Goal: Contribute content: Contribute content

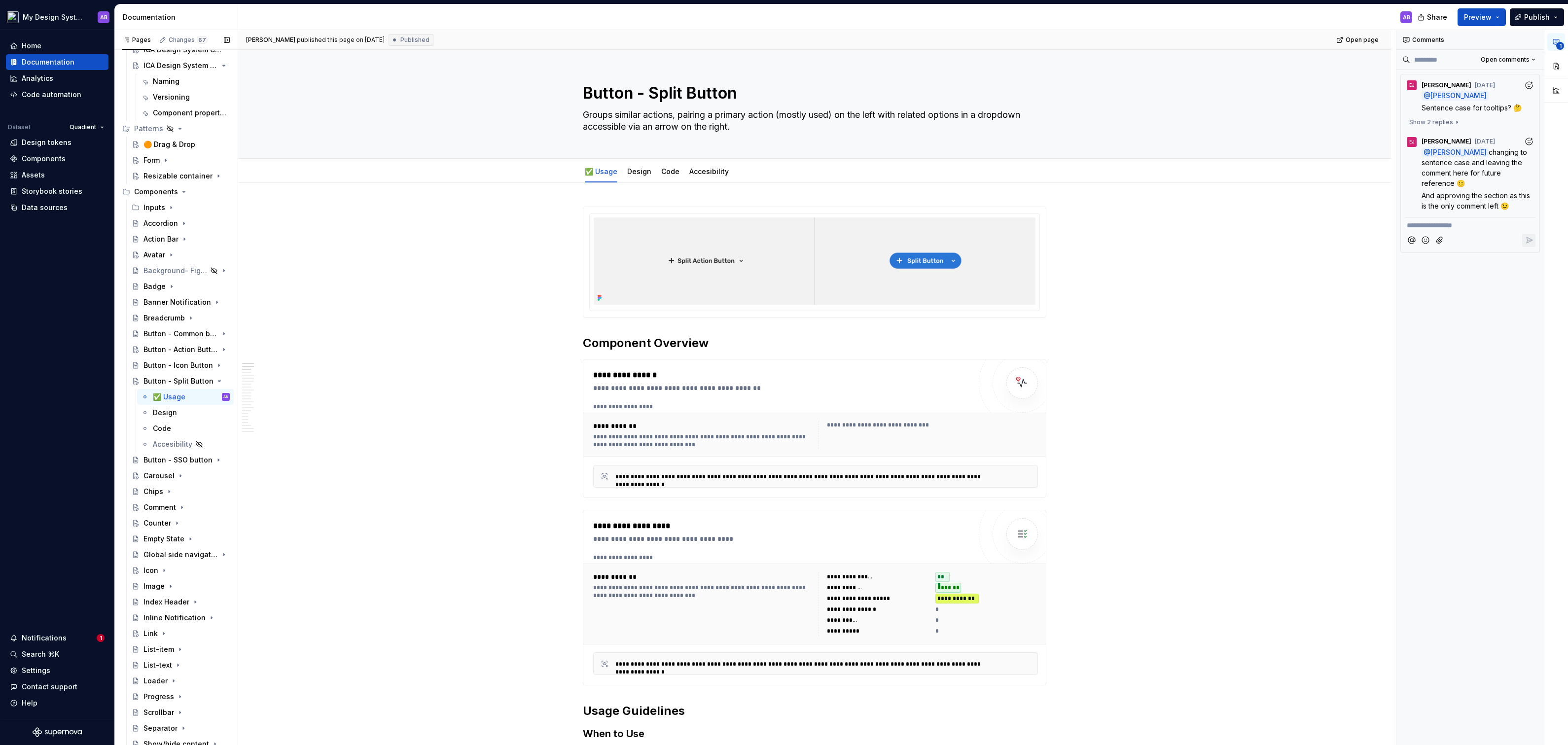
scroll to position [1090, 0]
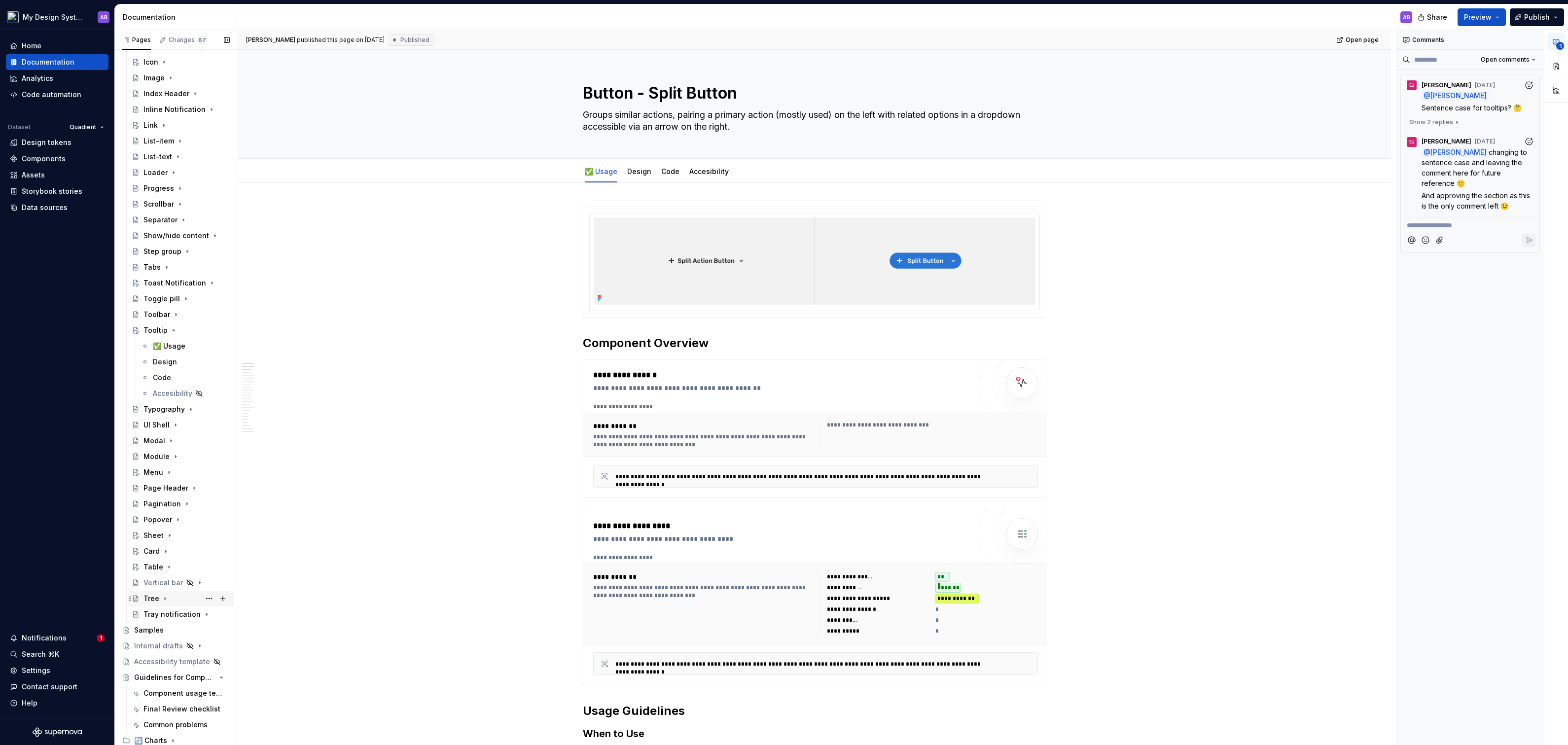
click at [144, 597] on div "Tree" at bounding box center [151, 599] width 16 height 10
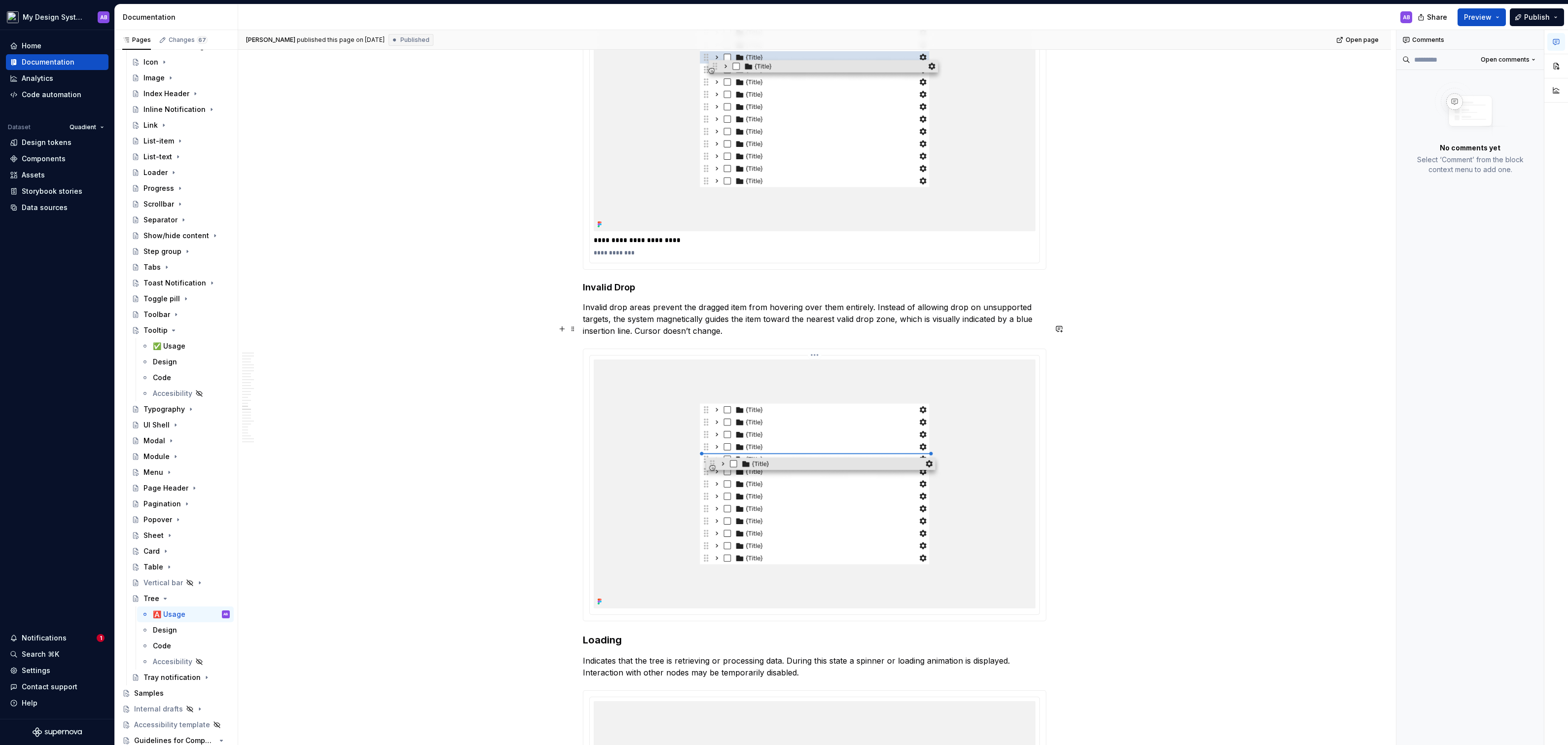
scroll to position [4973, 0]
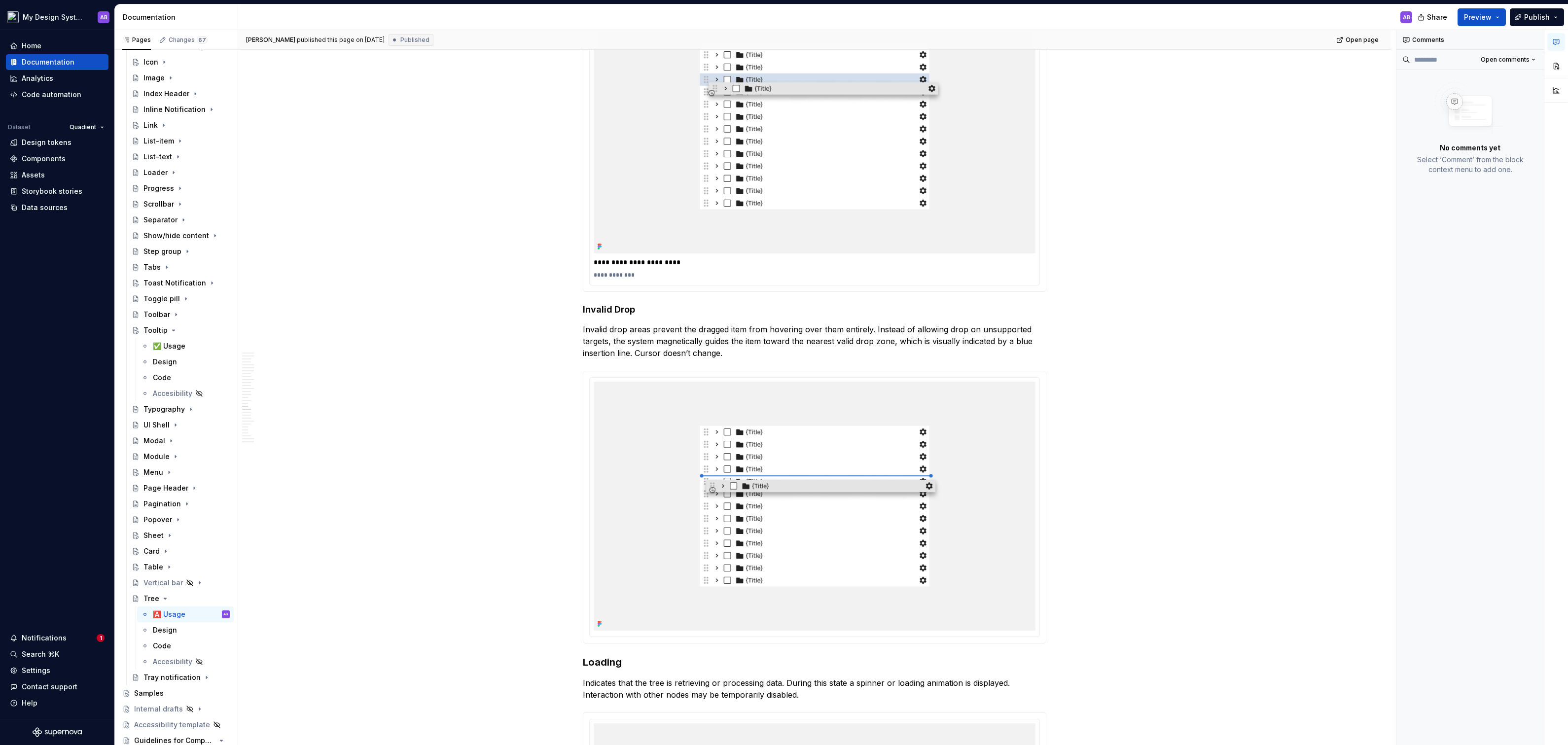
click at [830, 156] on img at bounding box center [814, 129] width 442 height 249
click at [1561, 72] on button "button" at bounding box center [1556, 66] width 17 height 18
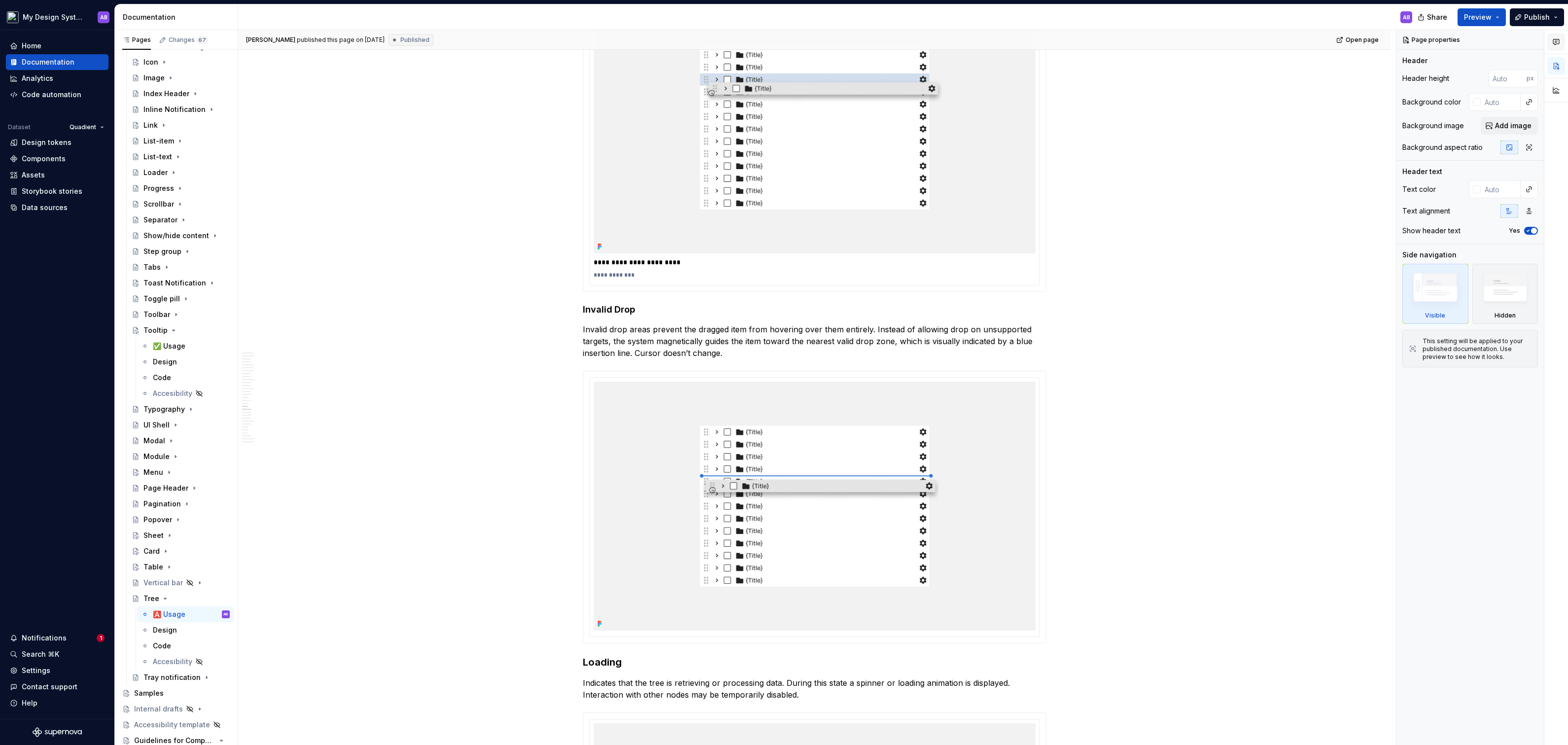
click at [1555, 47] on button "button" at bounding box center [1556, 42] width 17 height 18
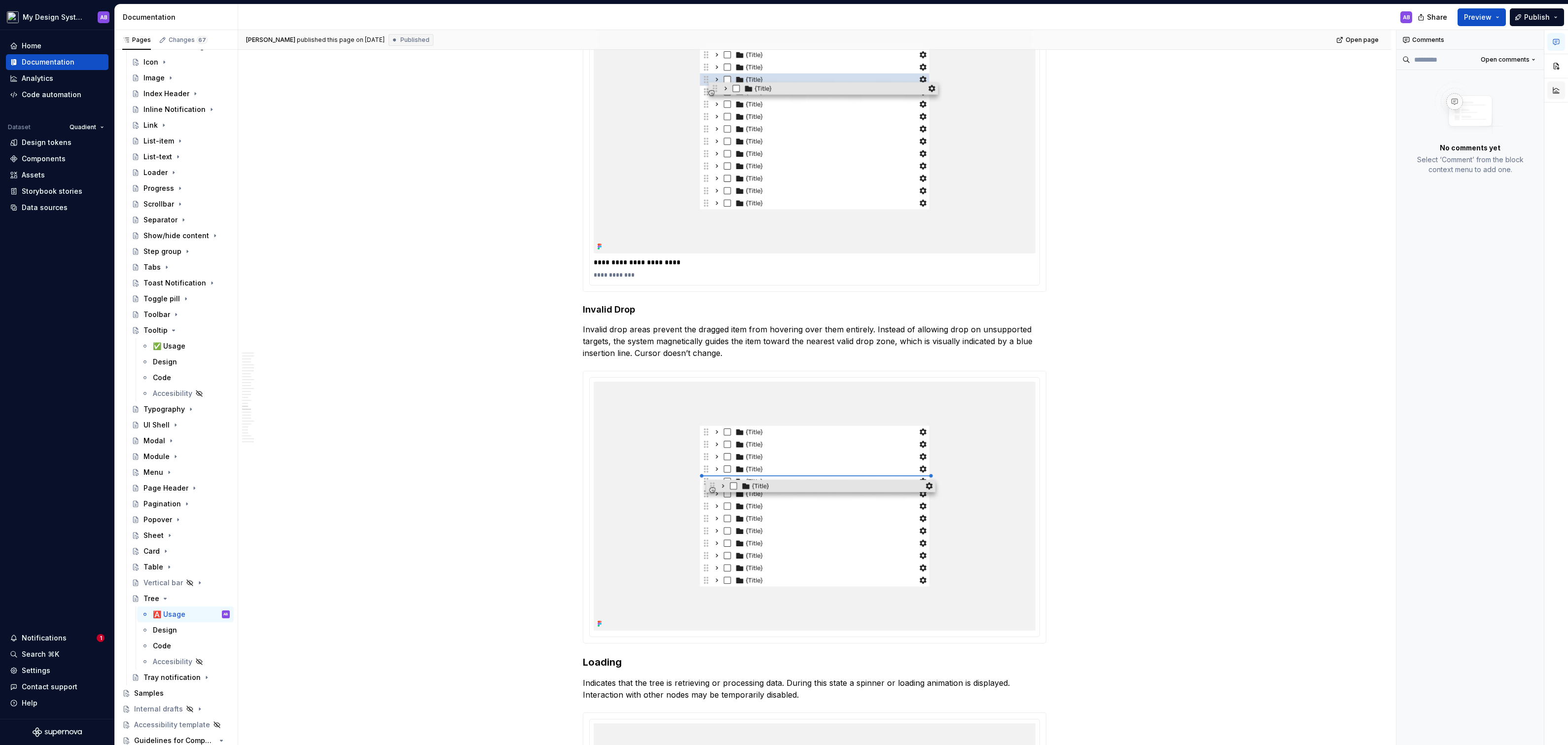
click at [1554, 92] on button "button" at bounding box center [1556, 90] width 17 height 18
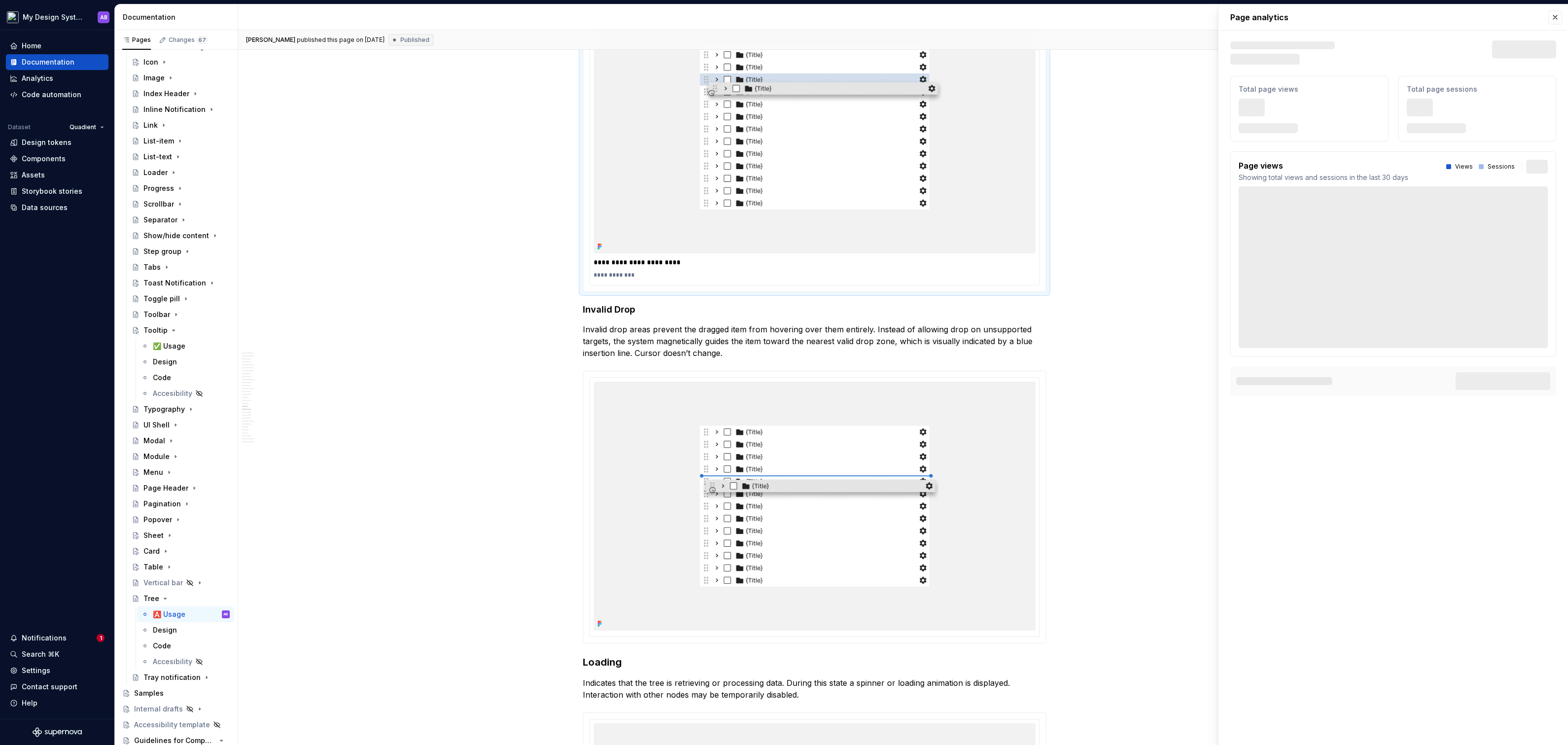
click at [961, 186] on img at bounding box center [814, 129] width 442 height 249
click at [1556, 15] on button "button" at bounding box center [1555, 18] width 14 height 14
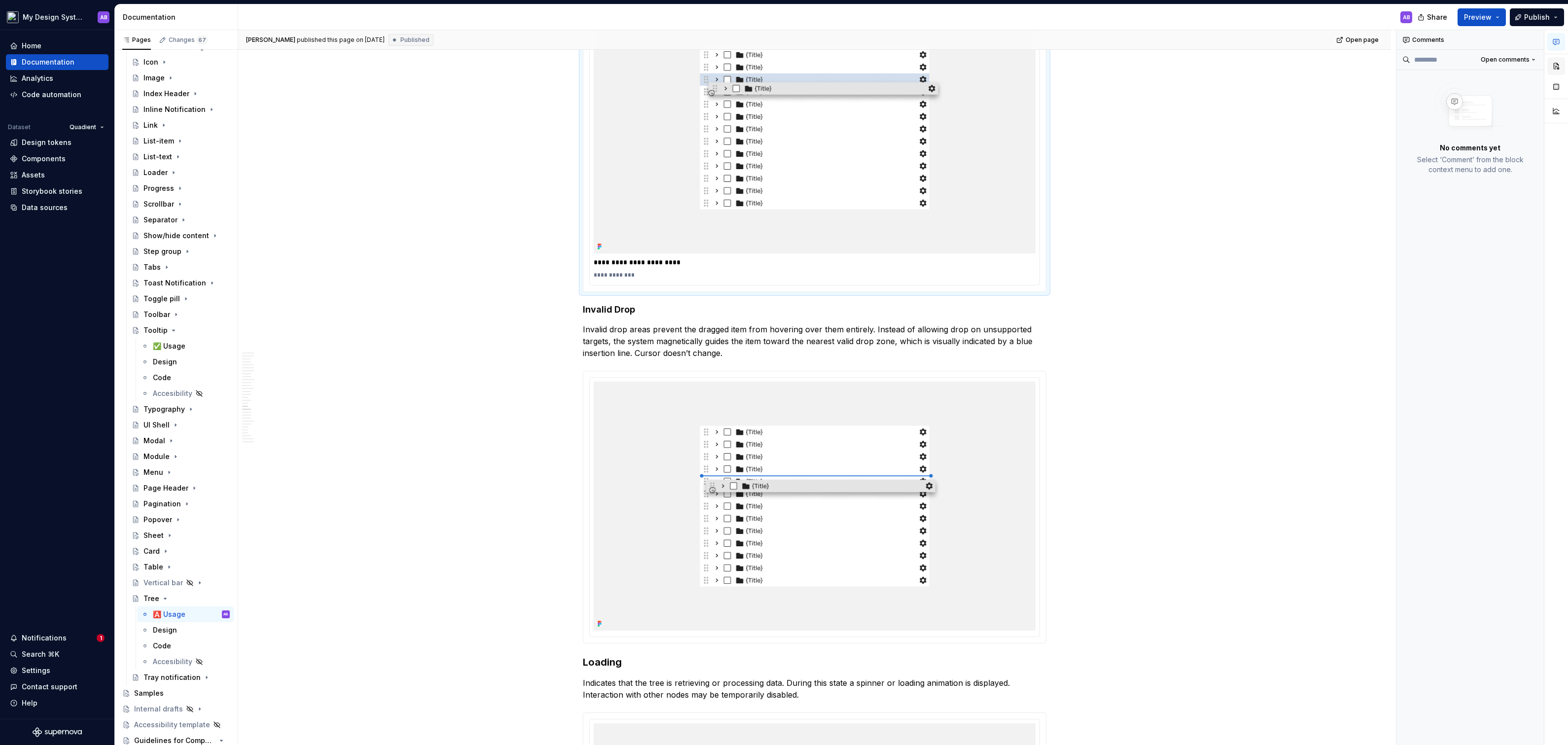
click at [1554, 67] on button "button" at bounding box center [1556, 66] width 17 height 18
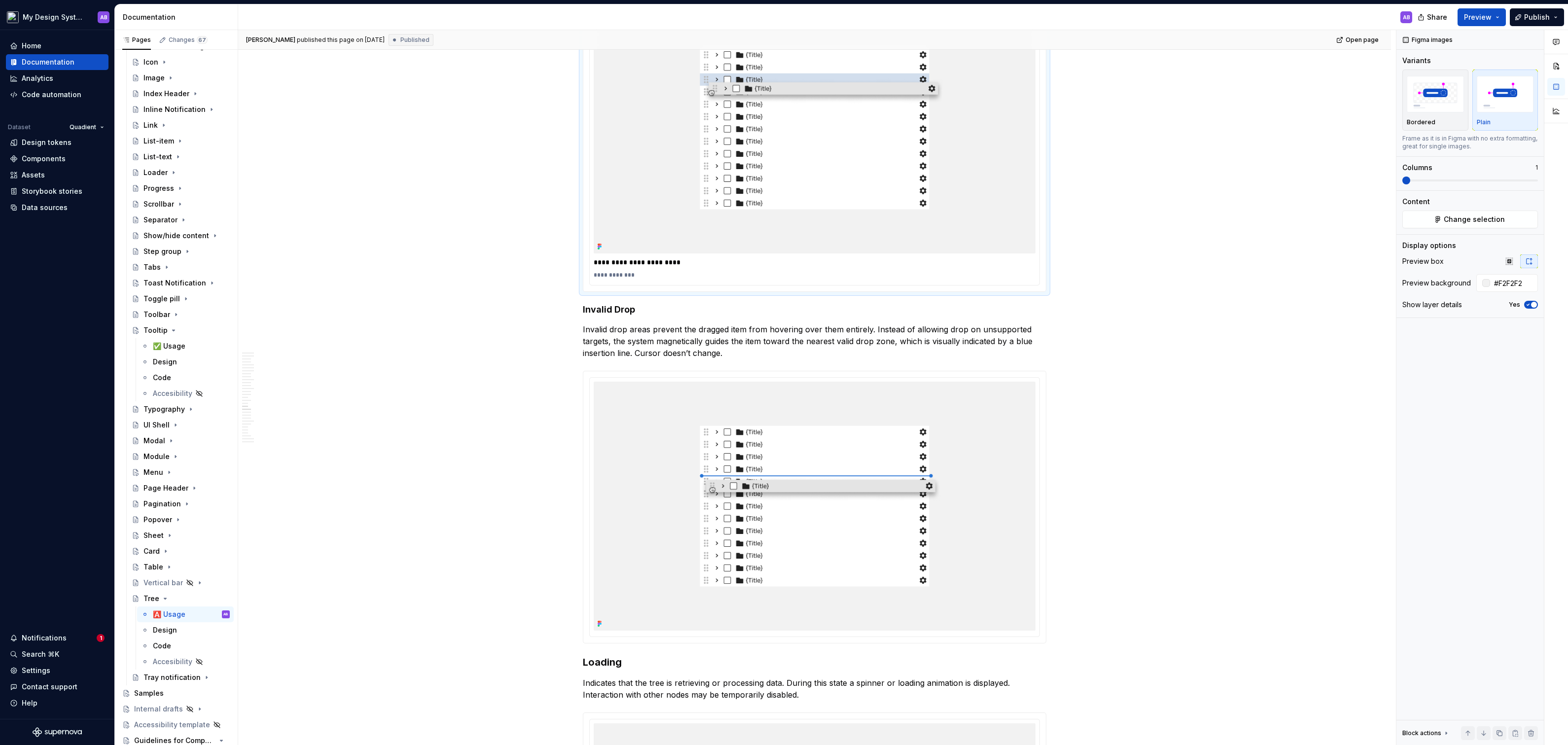
click at [977, 167] on img at bounding box center [814, 129] width 442 height 249
click at [1458, 218] on span "Change selection" at bounding box center [1474, 219] width 61 height 10
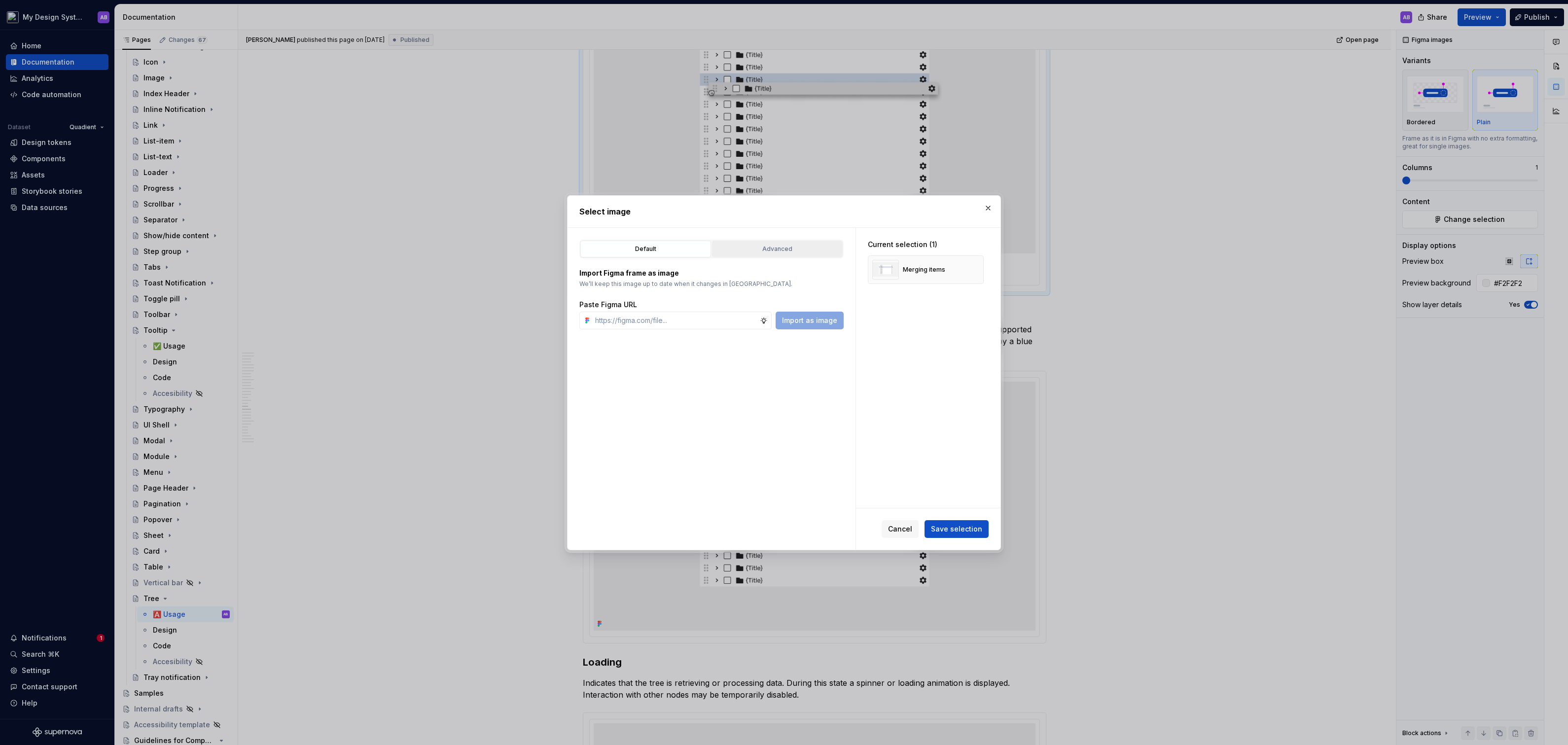
click at [796, 250] on div "Advanced" at bounding box center [777, 249] width 124 height 10
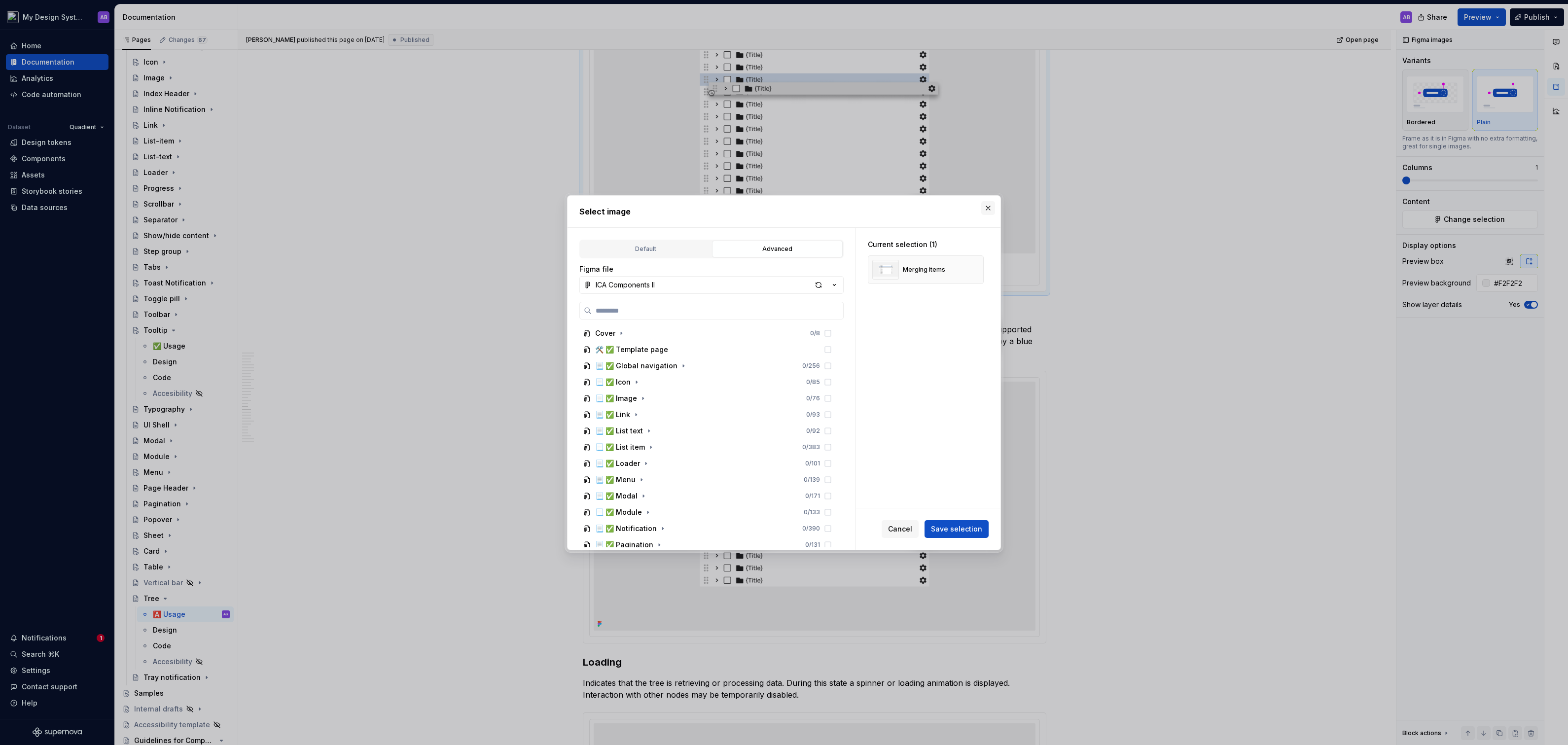
click at [989, 204] on button "button" at bounding box center [988, 208] width 14 height 14
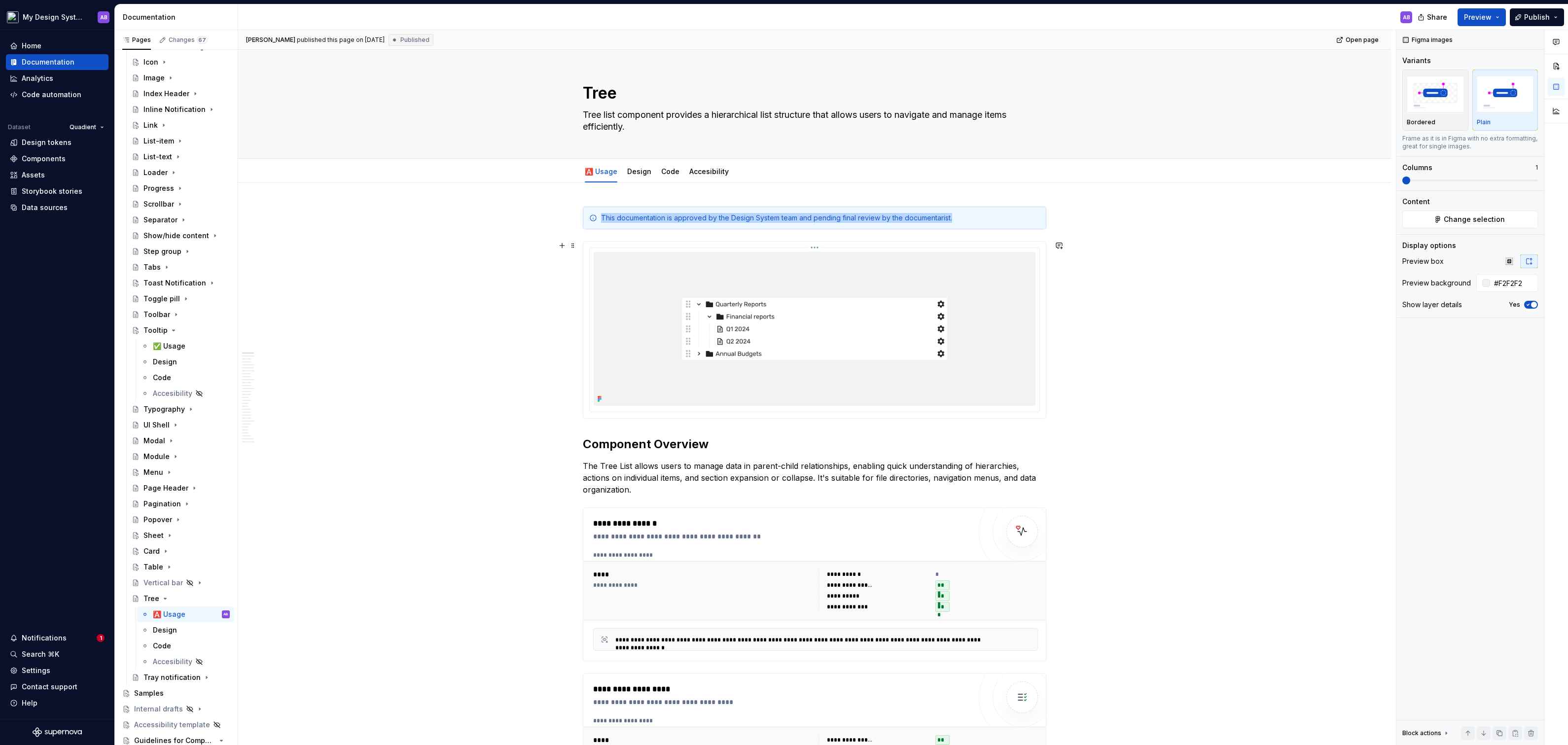
click at [969, 303] on img at bounding box center [814, 329] width 442 height 154
click at [1451, 221] on span "Change selection" at bounding box center [1474, 219] width 61 height 10
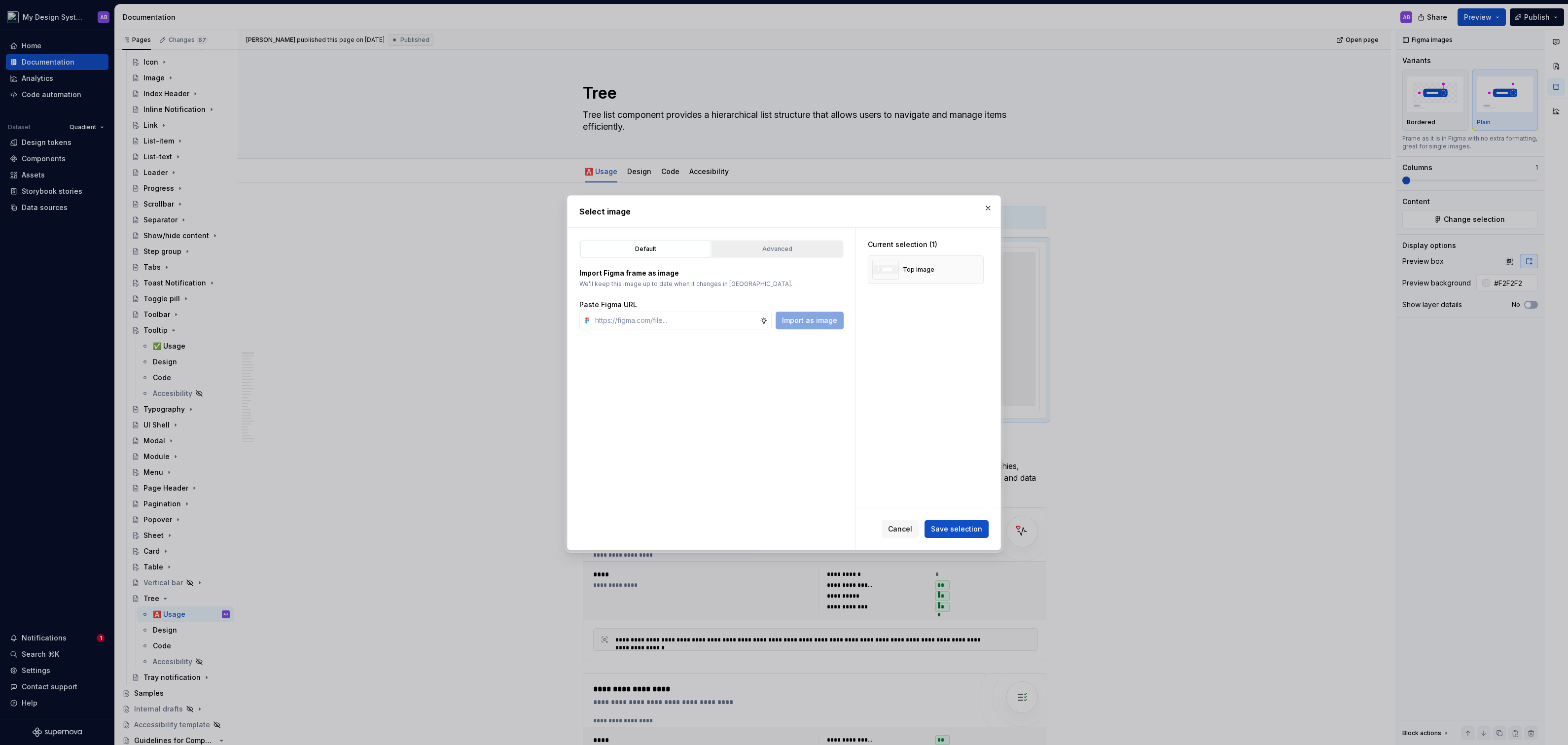
click at [832, 251] on div "Advanced" at bounding box center [777, 249] width 124 height 10
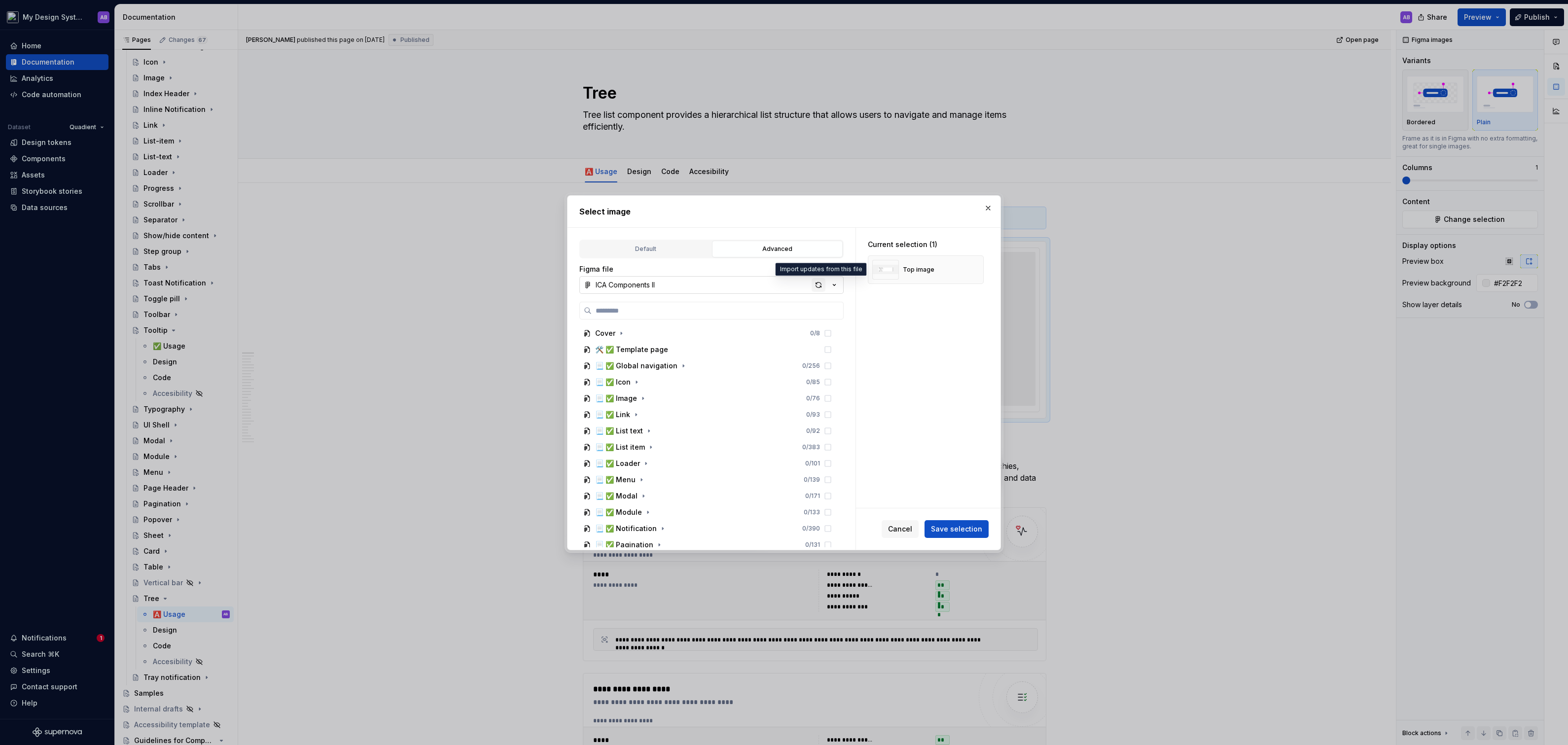
click at [814, 278] on div "button" at bounding box center [818, 285] width 14 height 14
type textarea "*"
click at [957, 531] on span "Save selection" at bounding box center [956, 529] width 51 height 10
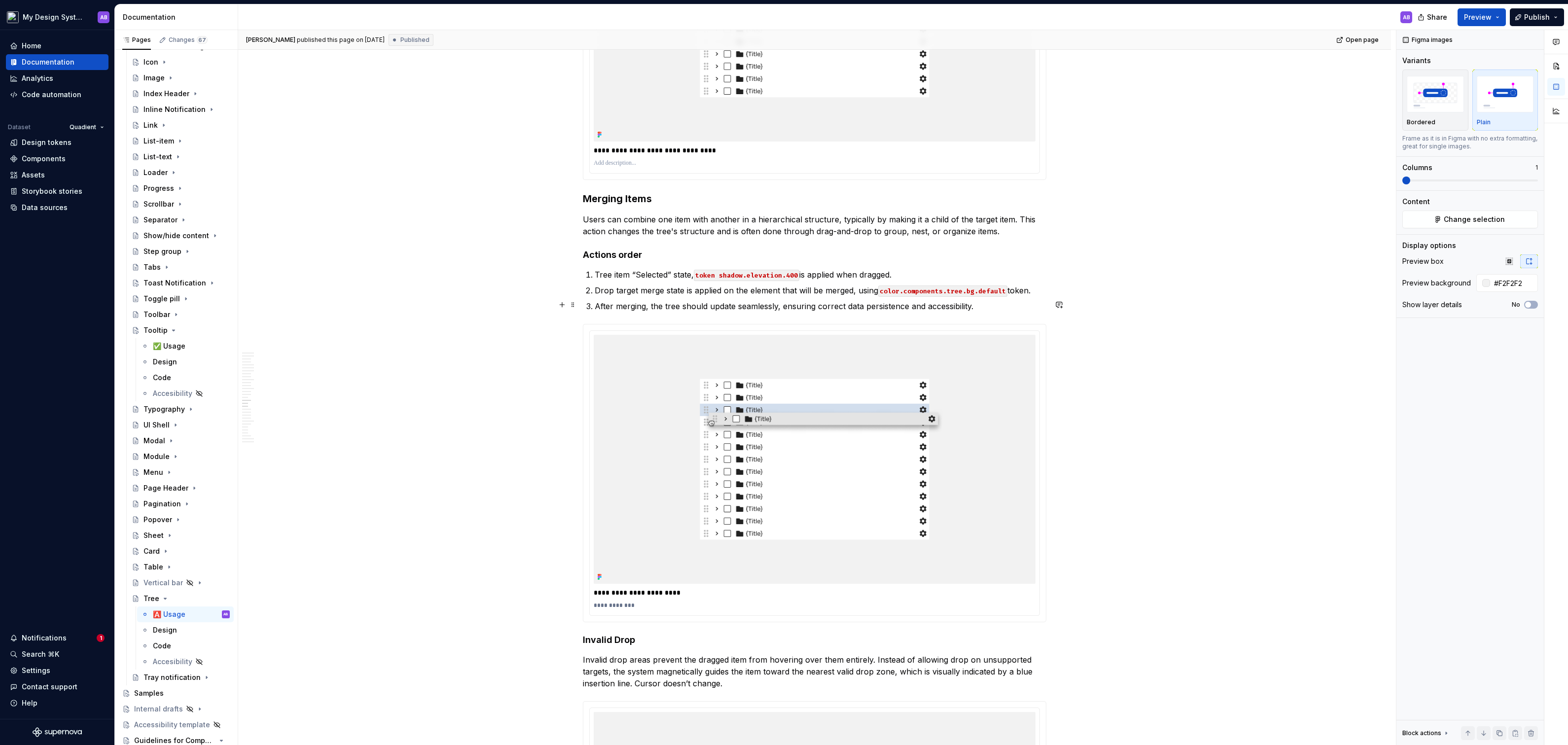
scroll to position [4643, 0]
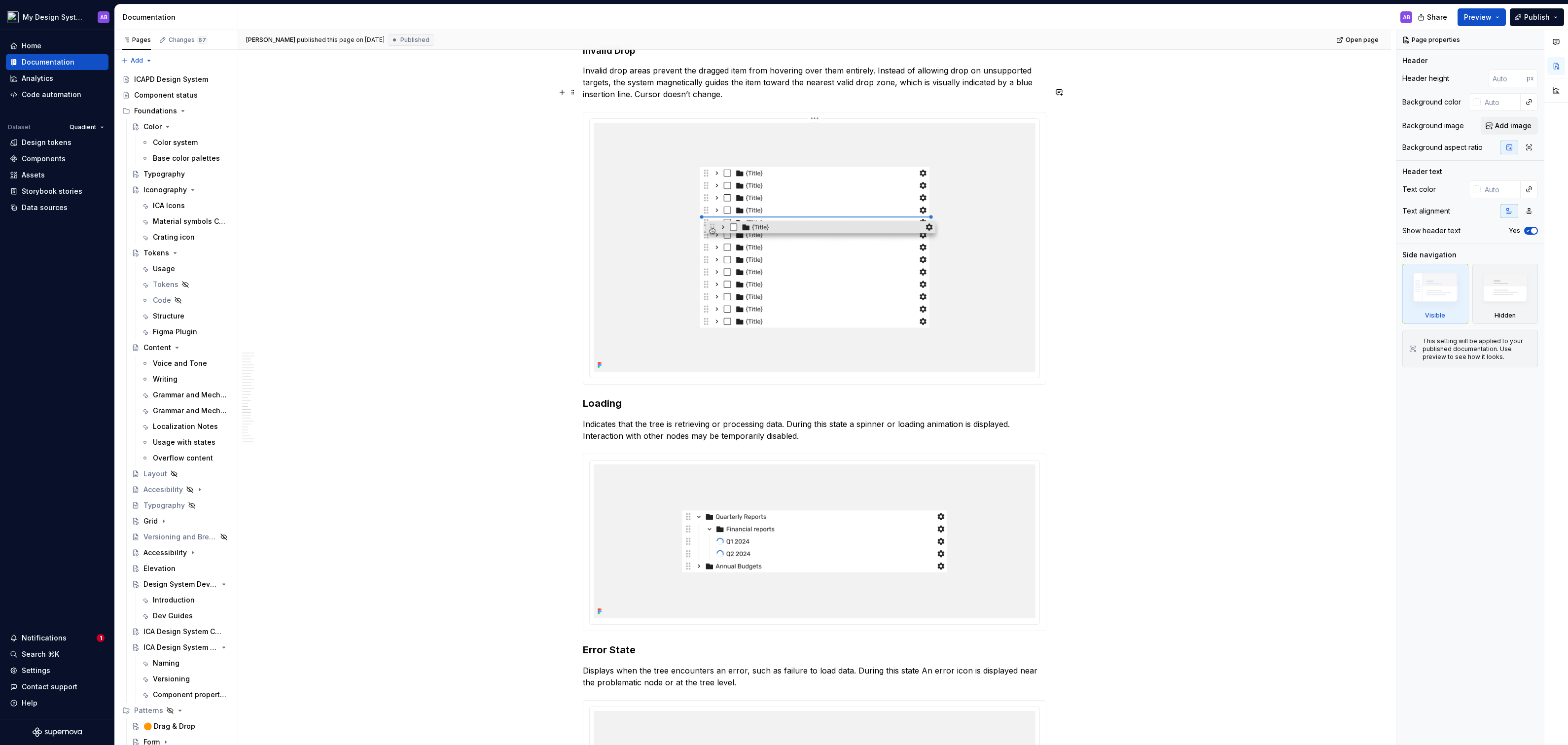
scroll to position [5231, 0]
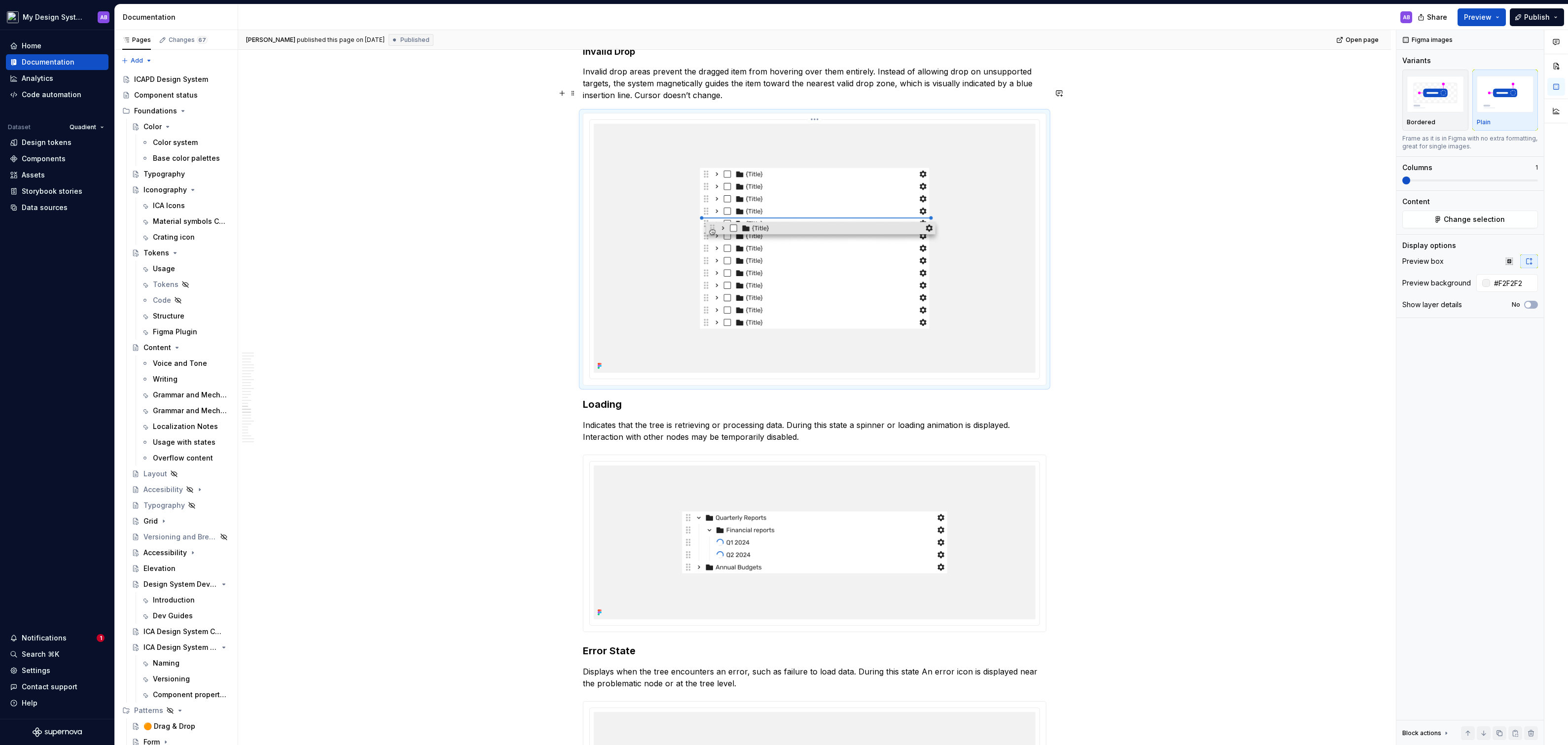
click at [851, 249] on img at bounding box center [814, 248] width 442 height 249
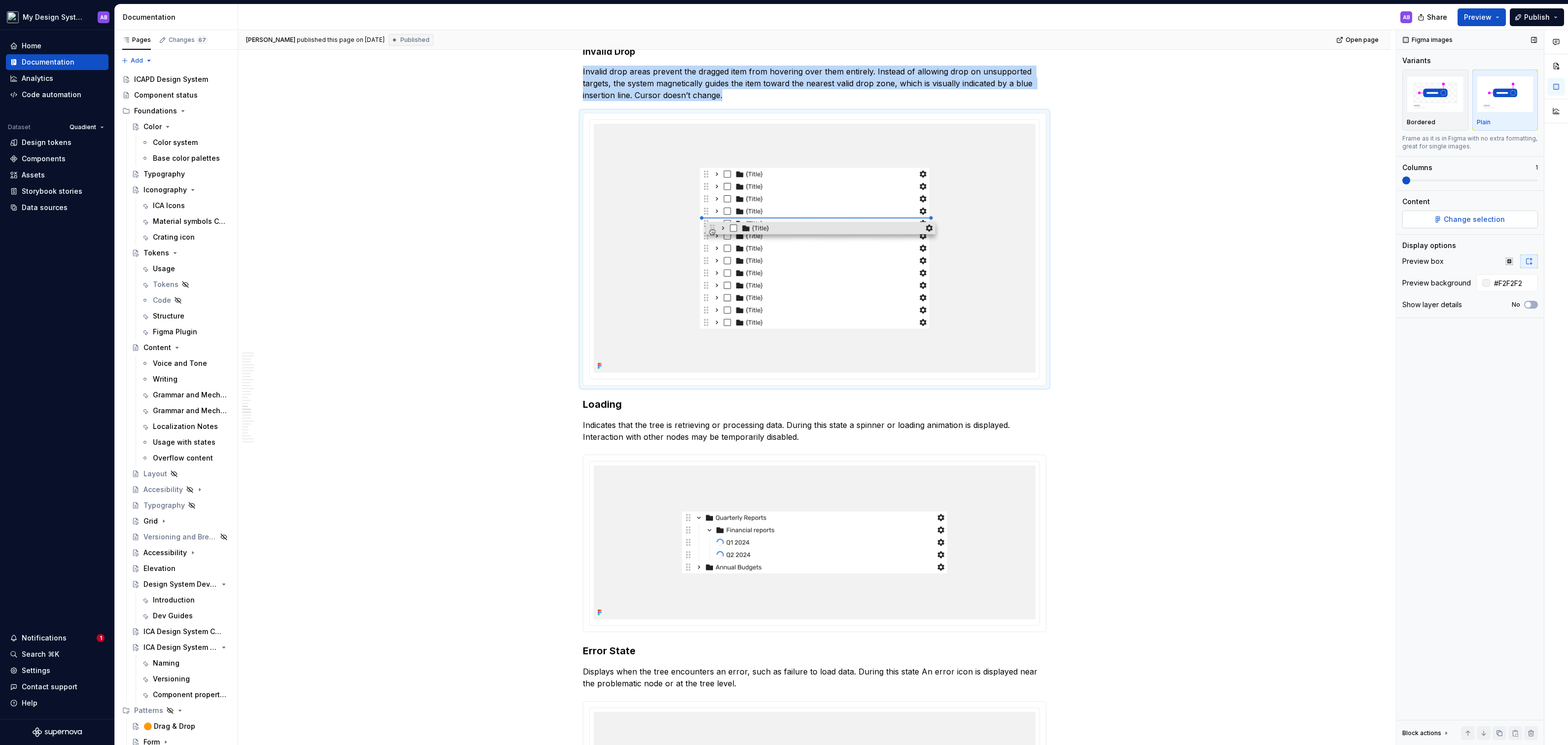
click at [1498, 218] on span "Change selection" at bounding box center [1474, 219] width 61 height 10
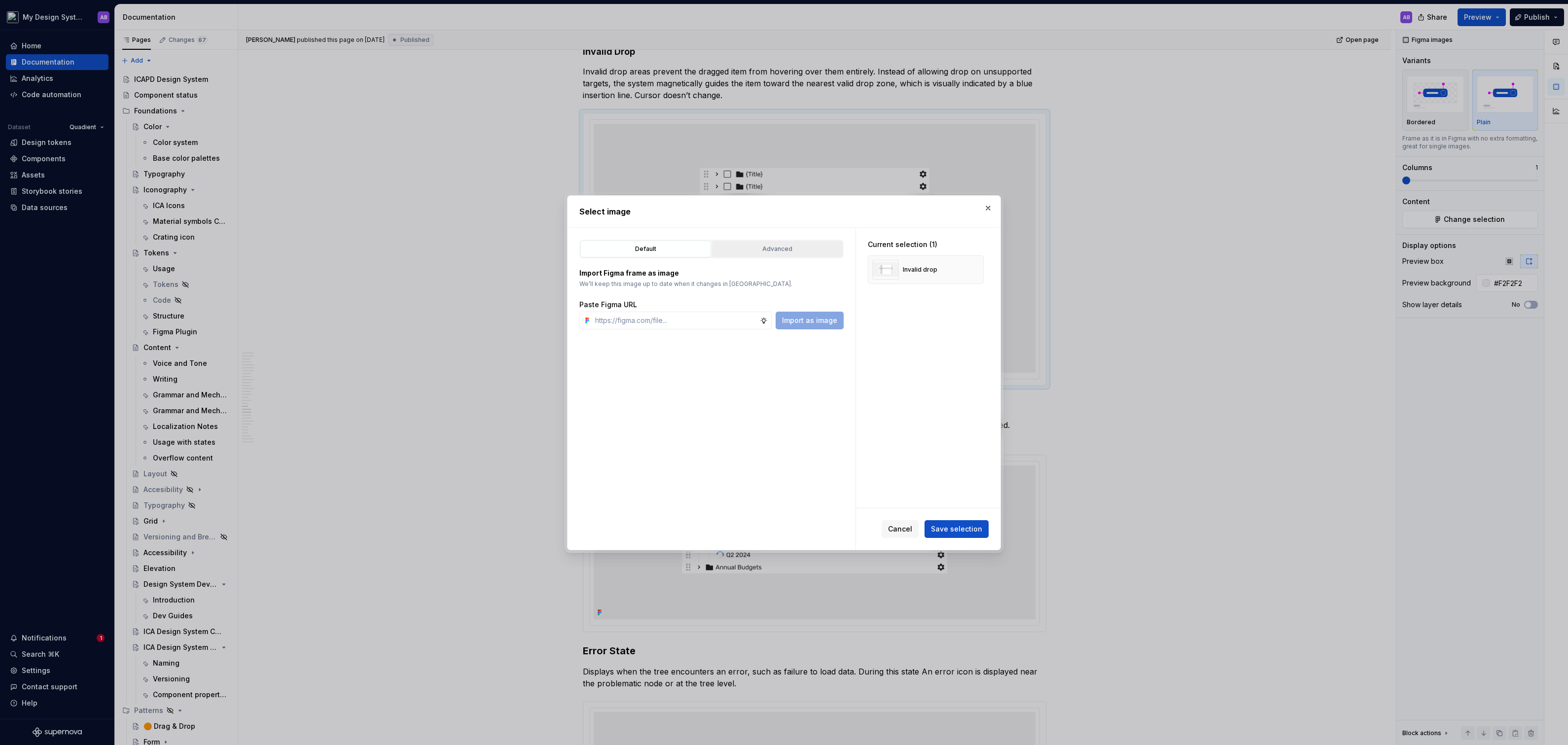
click at [819, 250] on div "Advanced" at bounding box center [777, 249] width 124 height 10
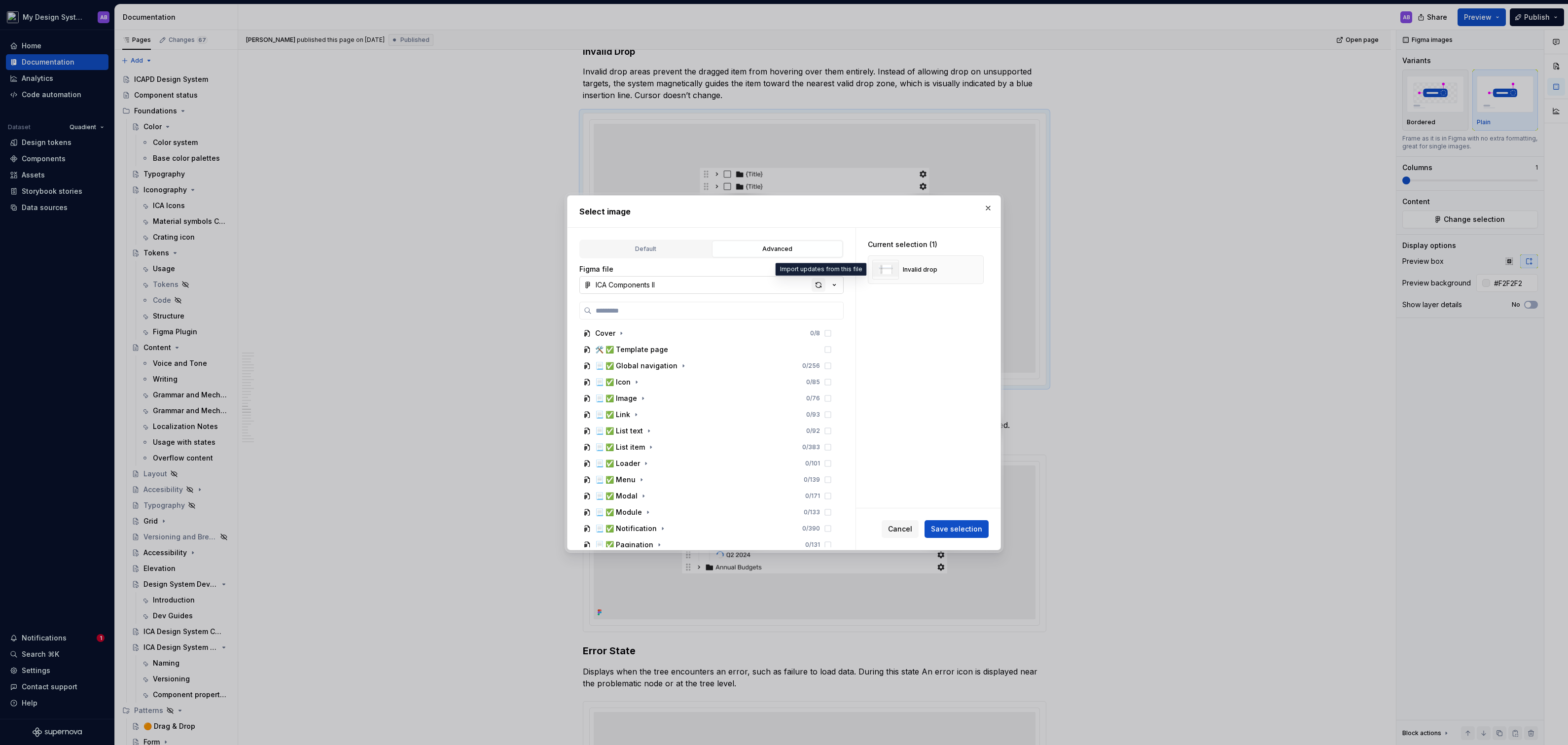
click at [819, 286] on div "button" at bounding box center [818, 285] width 14 height 14
type textarea "*"
click at [961, 532] on span "Save selection" at bounding box center [956, 529] width 51 height 10
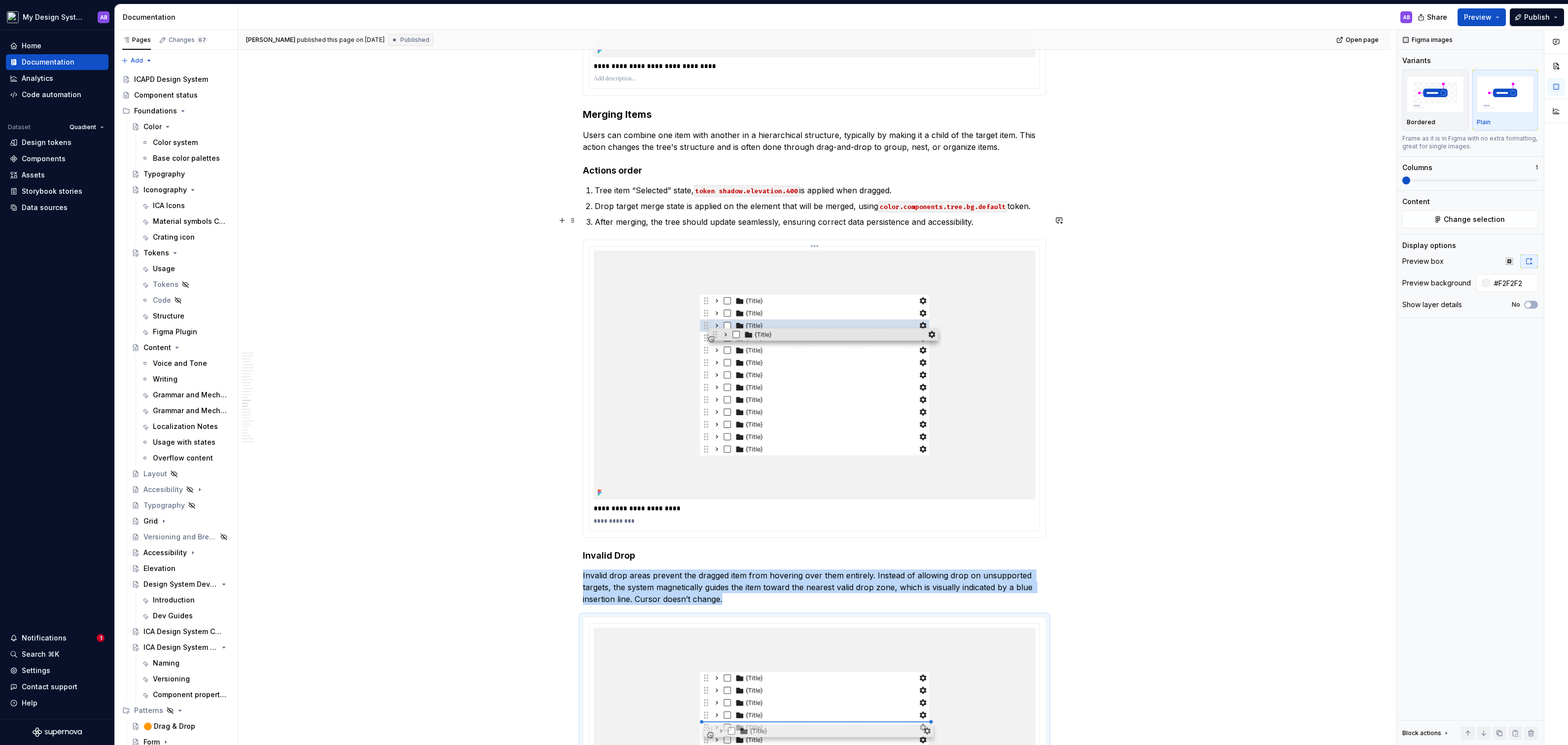
scroll to position [4726, 0]
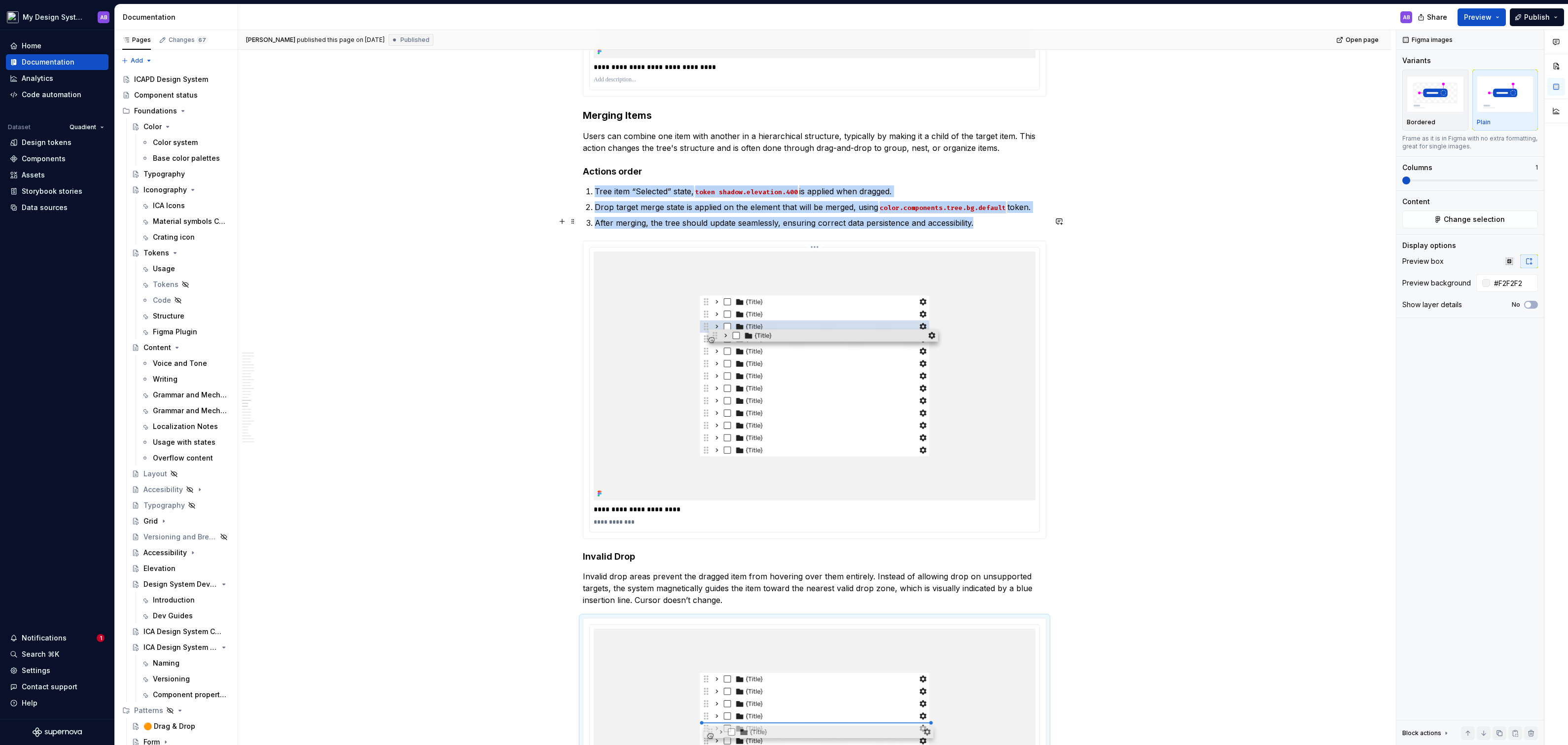
click at [849, 276] on img at bounding box center [814, 376] width 442 height 249
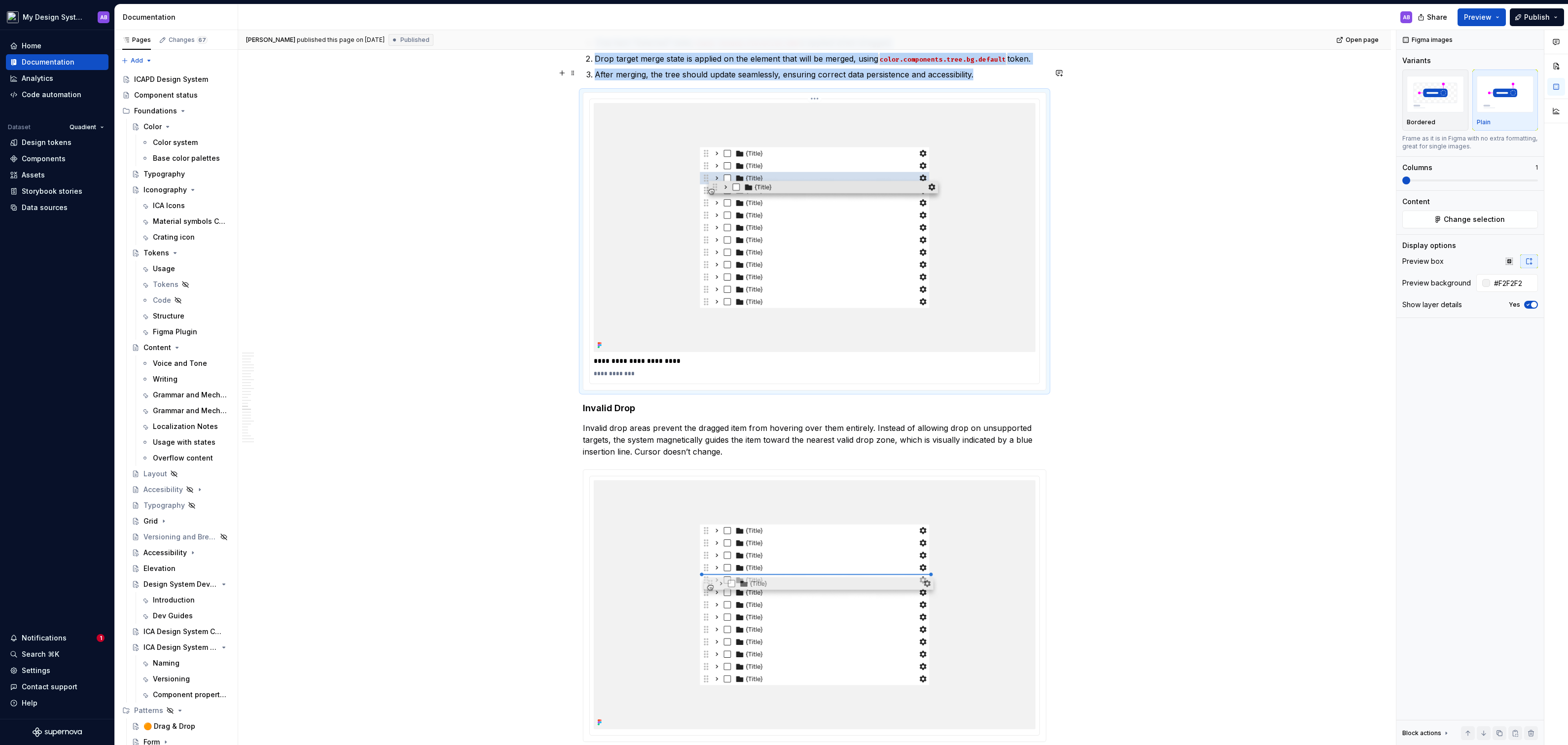
scroll to position [4879, 0]
click at [637, 352] on p "**********" at bounding box center [815, 357] width 442 height 10
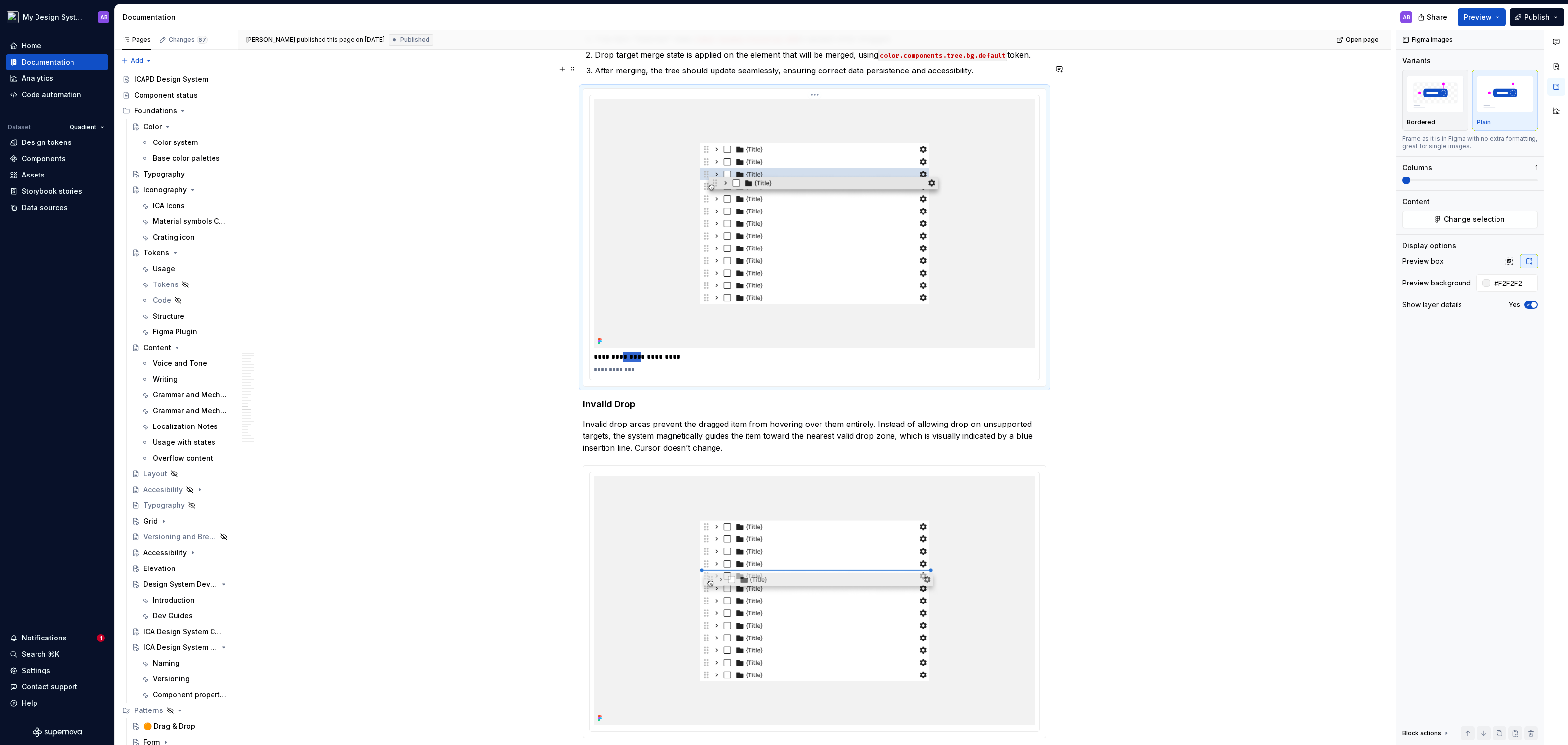
click at [637, 352] on p "**********" at bounding box center [815, 357] width 442 height 10
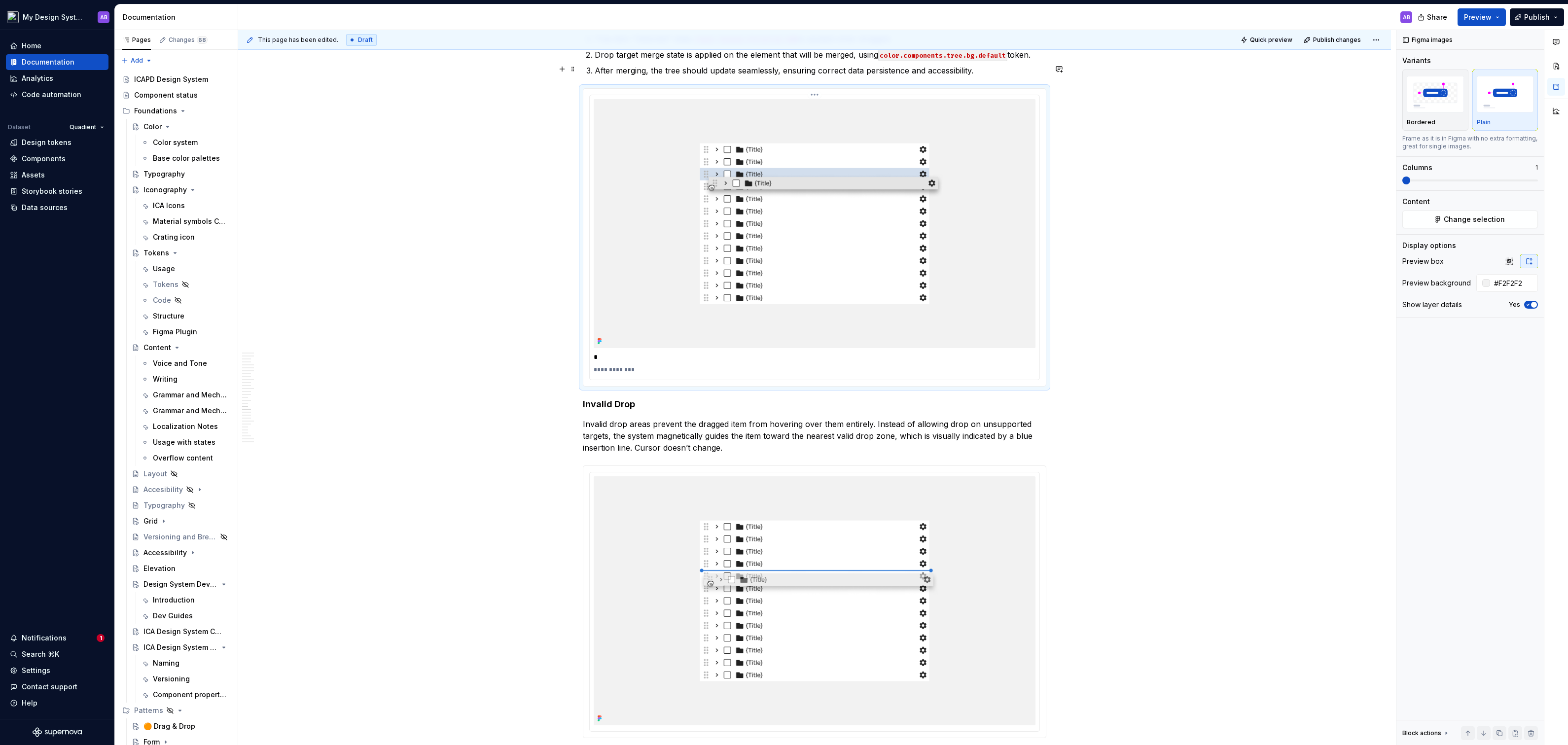
type textarea "*"
click at [1531, 305] on span "button" at bounding box center [1533, 304] width 6 height 6
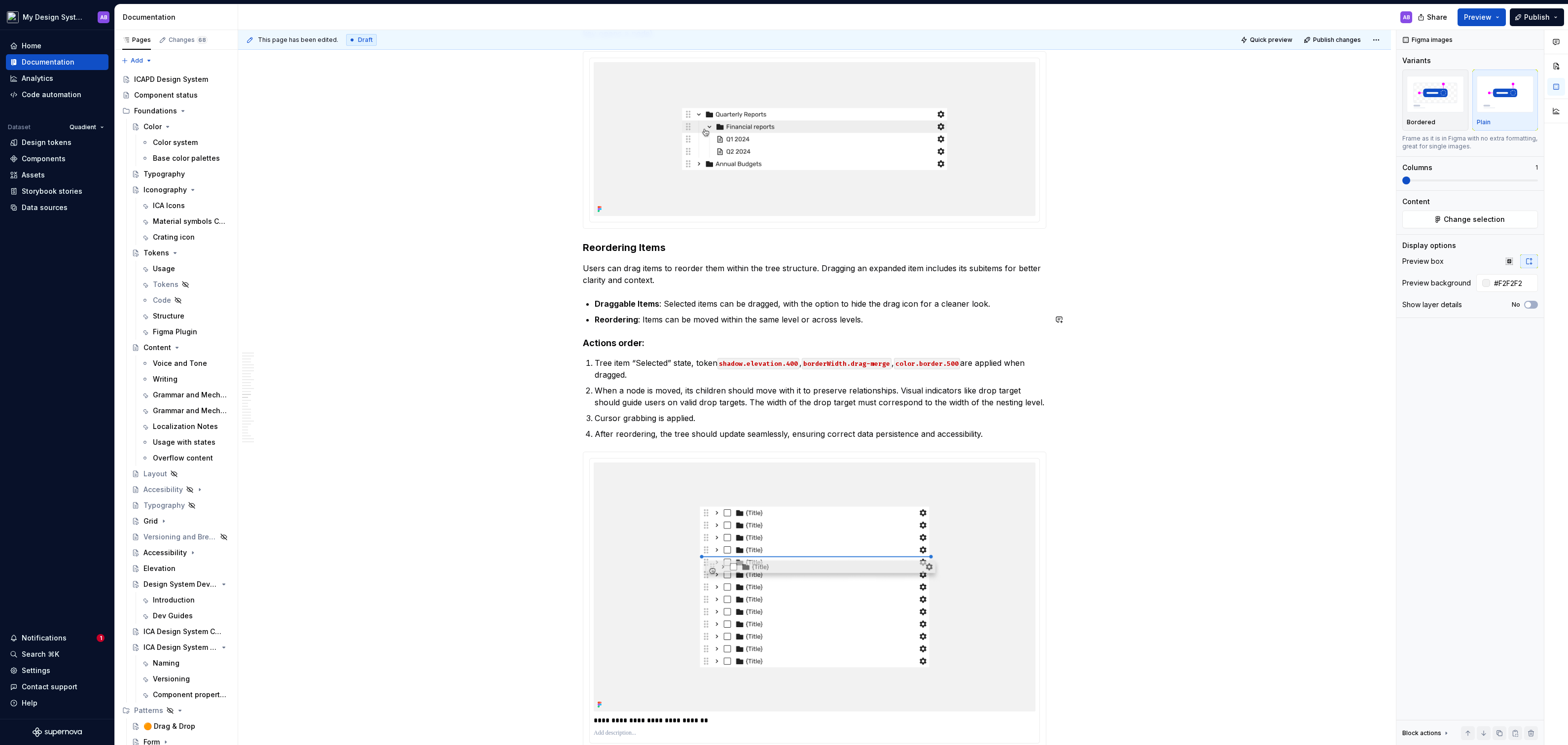
scroll to position [3809, 0]
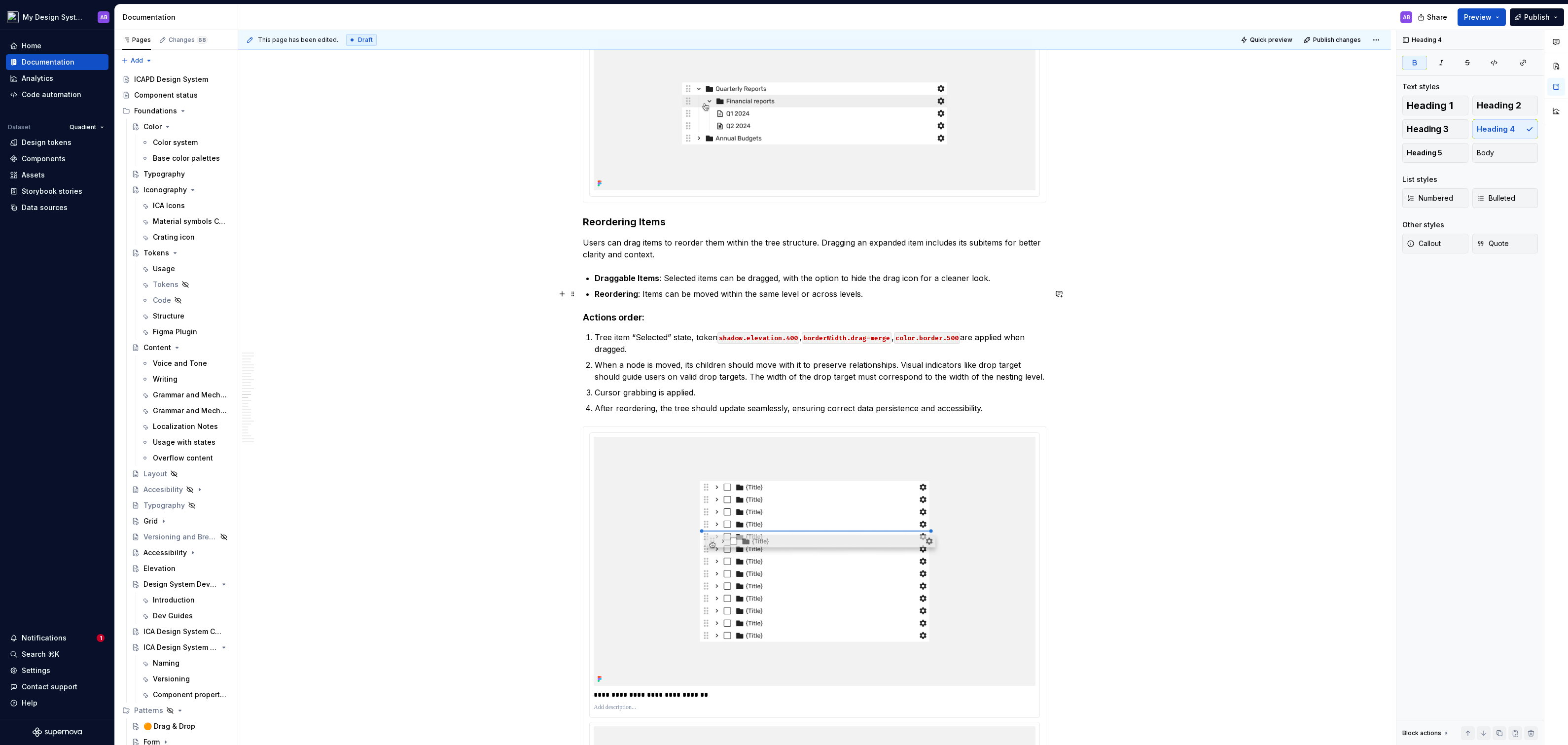
click at [587, 312] on strong "Actions order:" at bounding box center [613, 317] width 62 height 11
click at [573, 293] on span at bounding box center [572, 294] width 8 height 14
click at [611, 309] on div "Duplicate" at bounding box center [621, 308] width 64 height 10
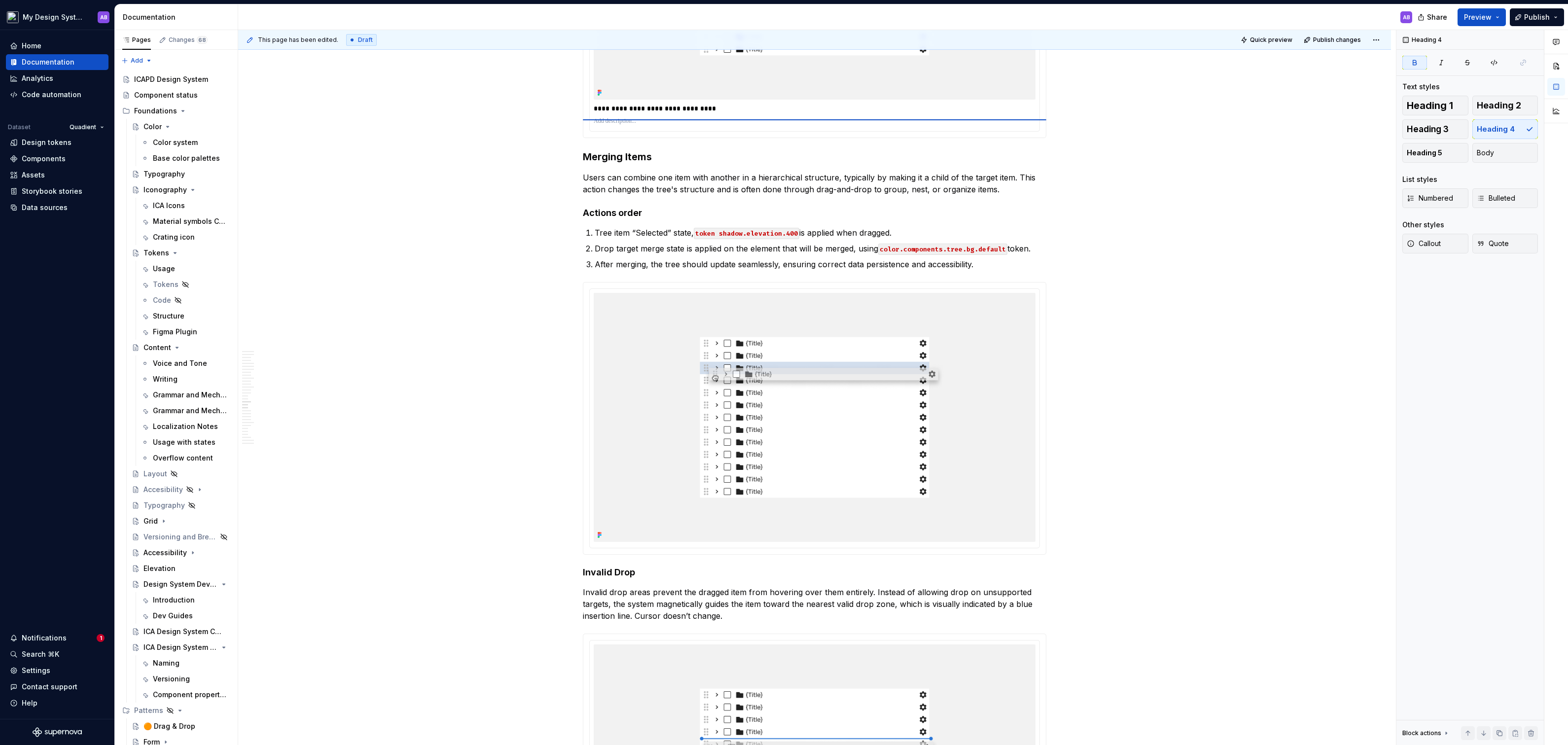
scroll to position [4685, 0]
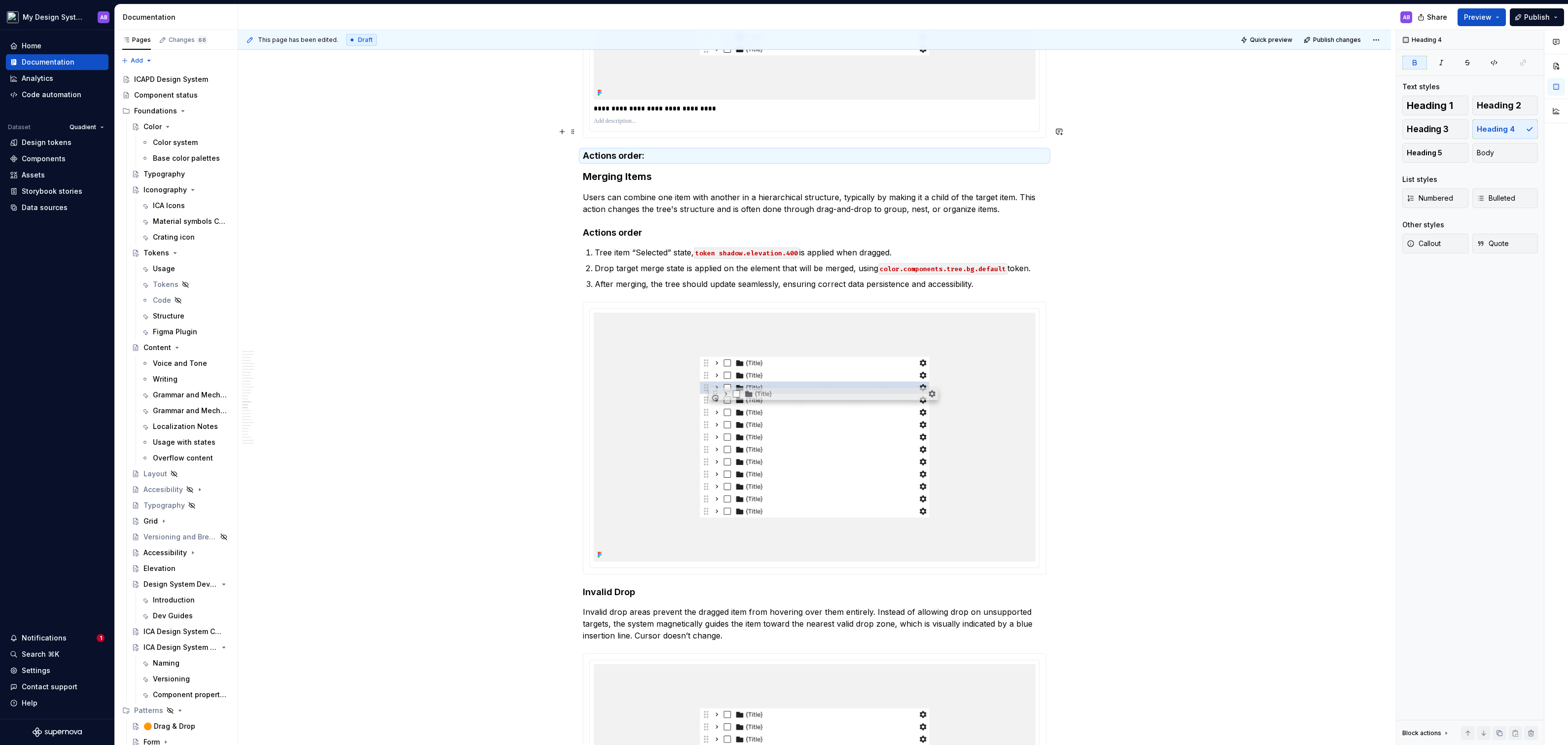
click at [608, 151] on strong "Actions order:" at bounding box center [613, 156] width 62 height 11
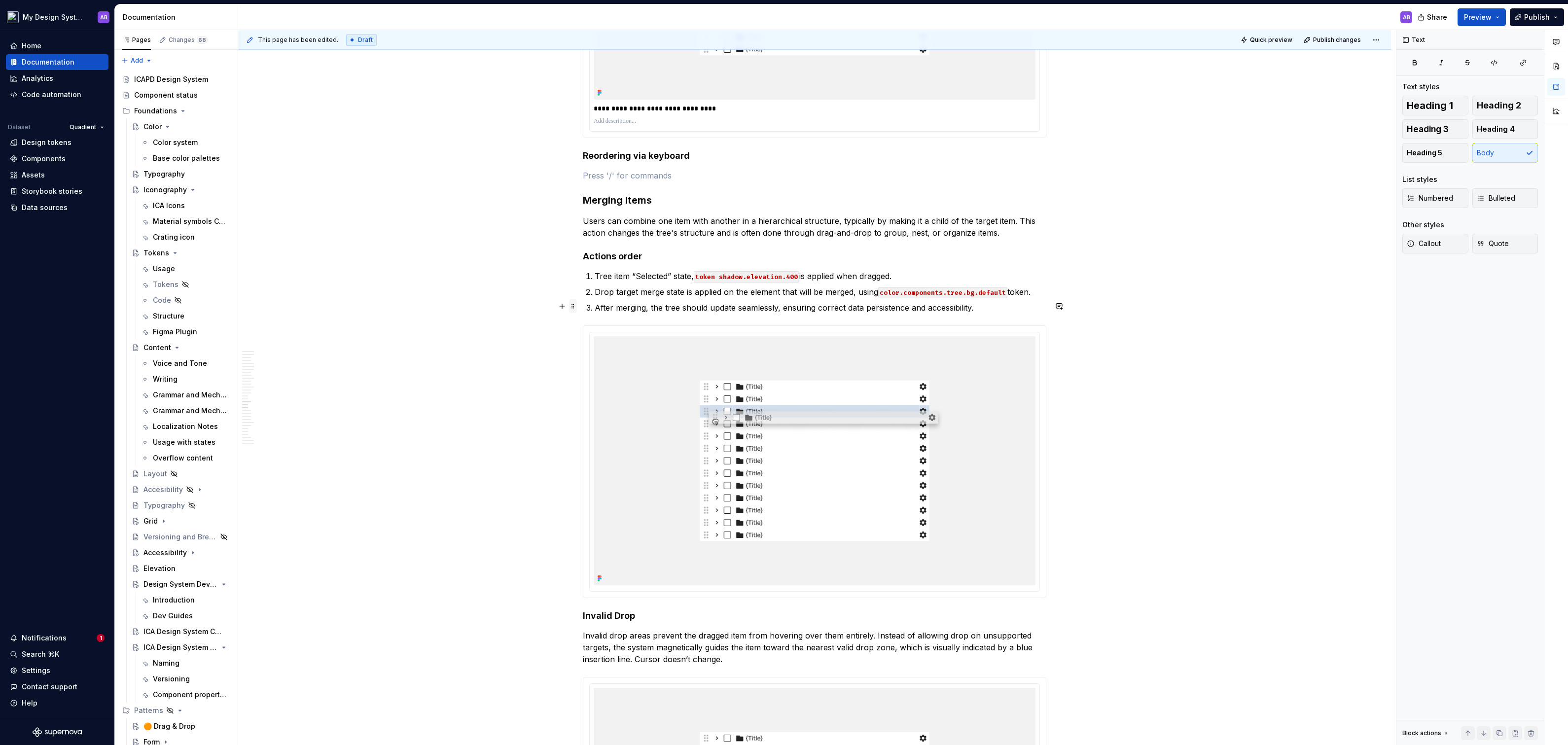
click at [577, 304] on span at bounding box center [572, 306] width 8 height 14
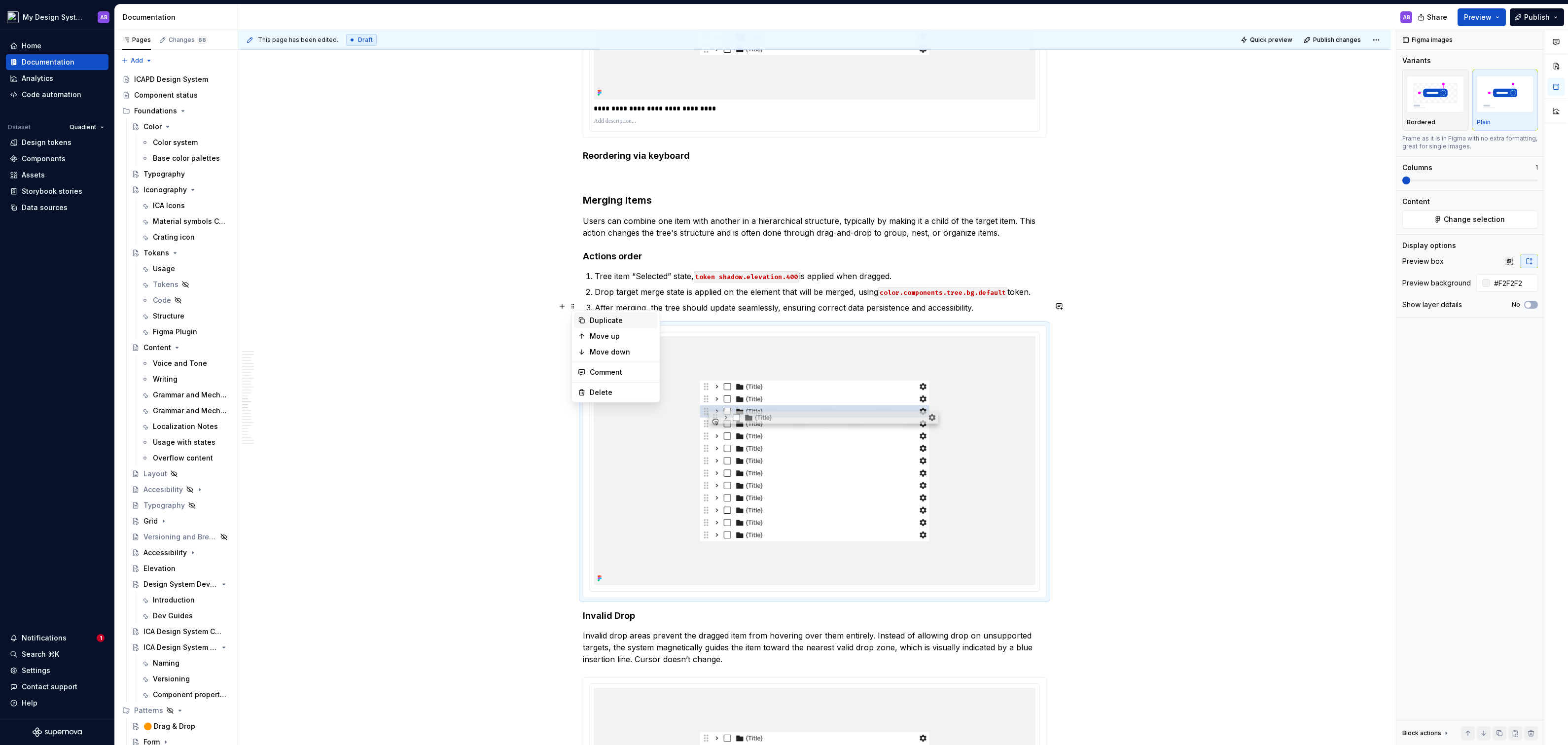
click at [587, 315] on div "Duplicate" at bounding box center [616, 320] width 84 height 16
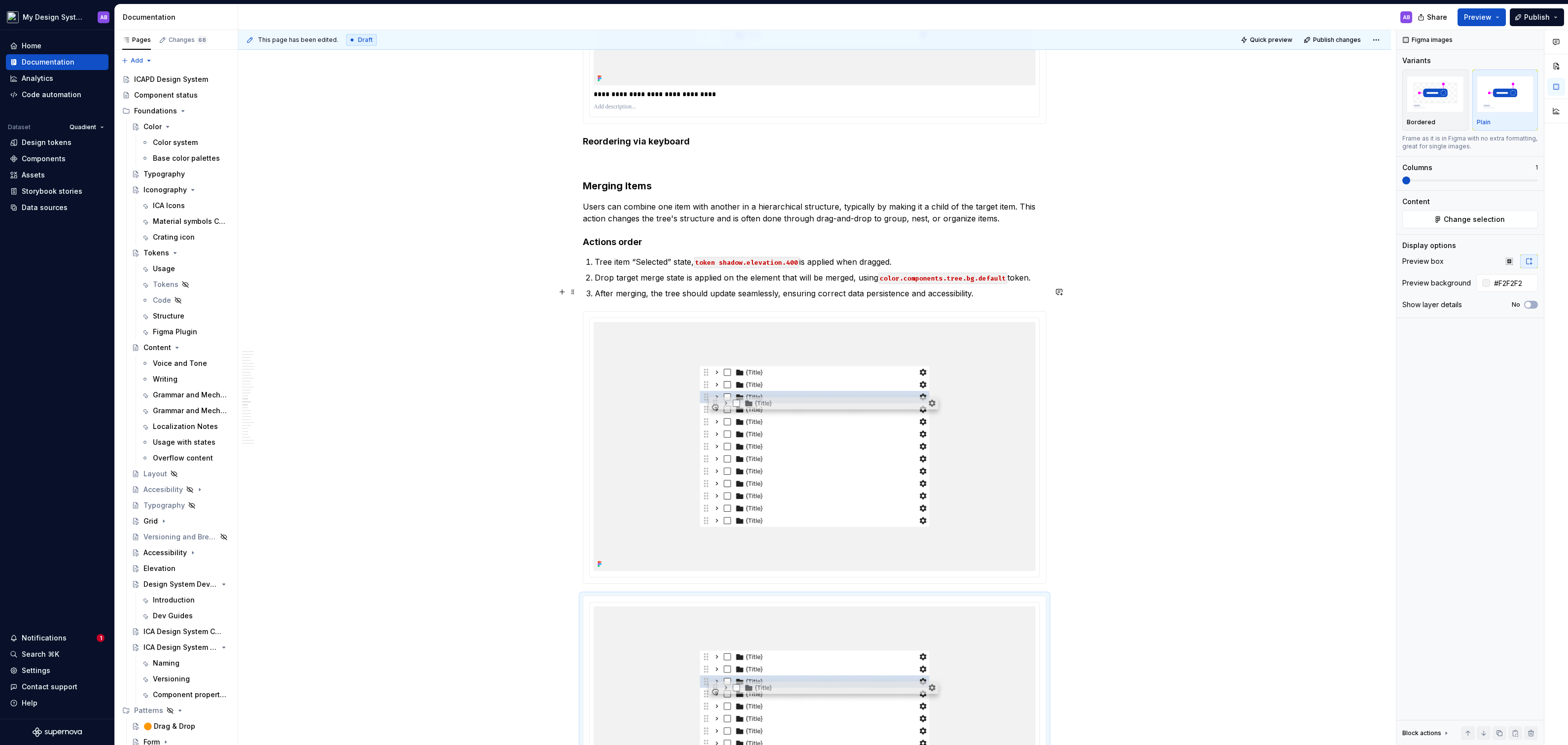
scroll to position [4698, 0]
click at [572, 289] on span at bounding box center [572, 294] width 8 height 14
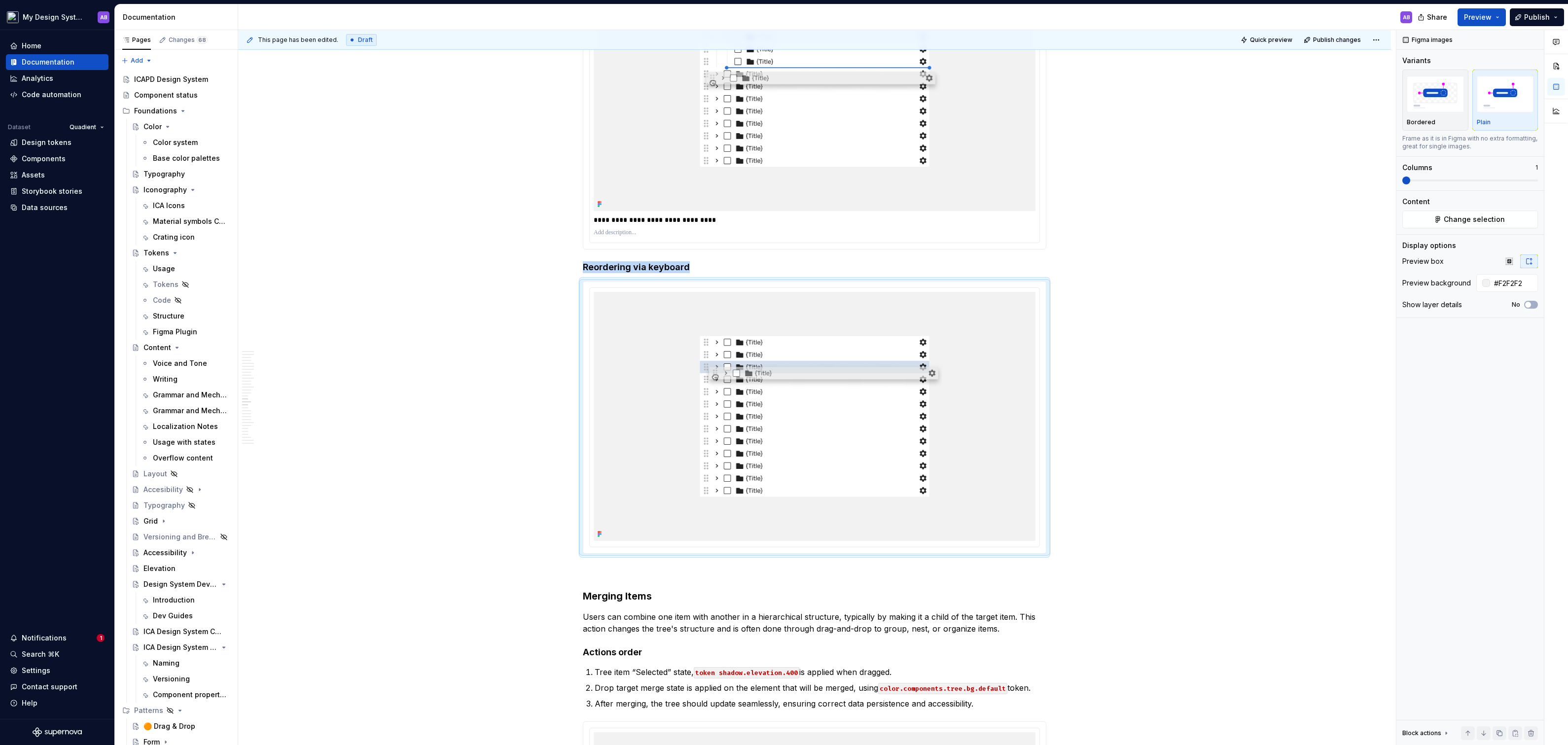
scroll to position [4576, 0]
click at [576, 262] on span at bounding box center [572, 259] width 8 height 14
click at [607, 346] on div "Delete" at bounding box center [621, 346] width 64 height 10
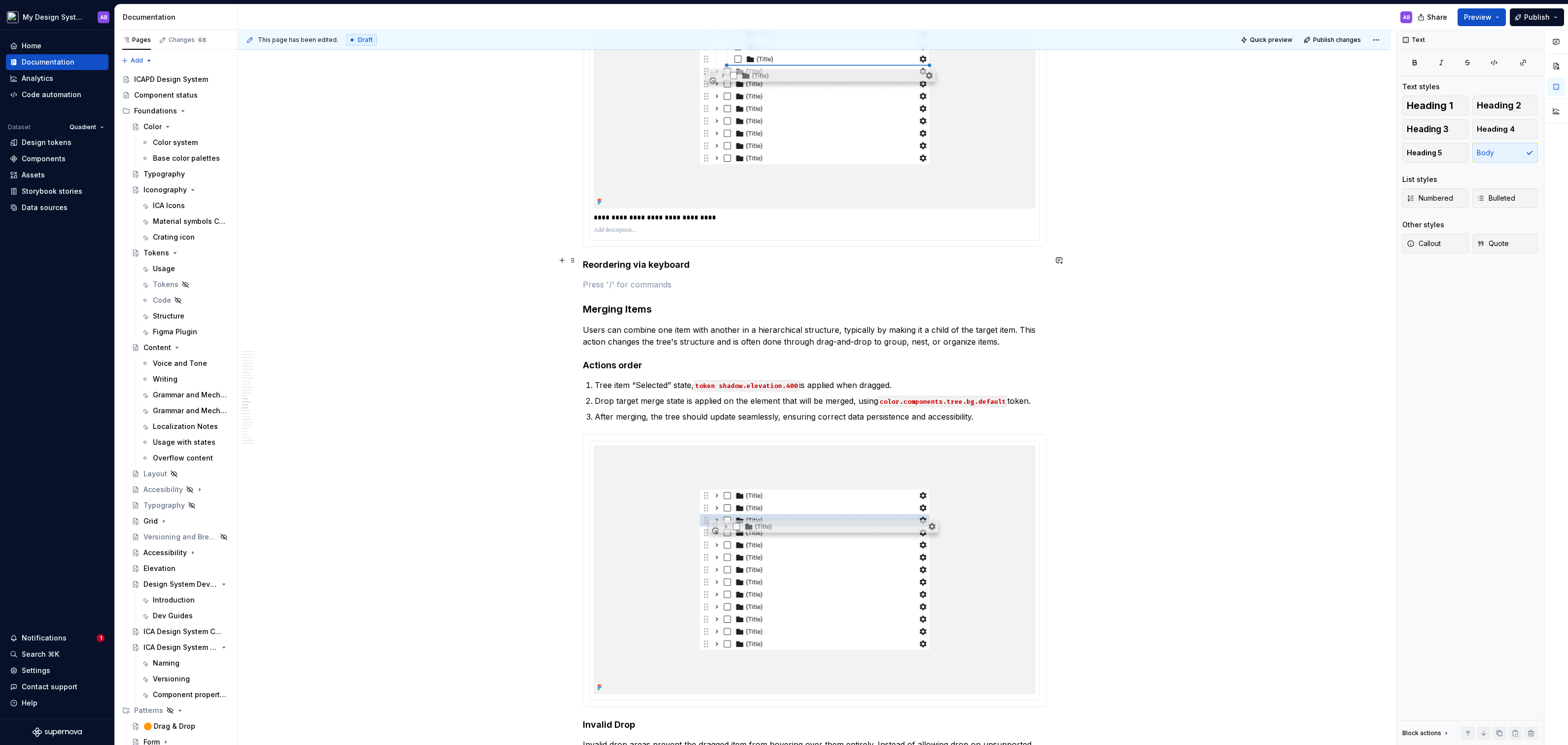
click at [684, 279] on p at bounding box center [814, 284] width 464 height 12
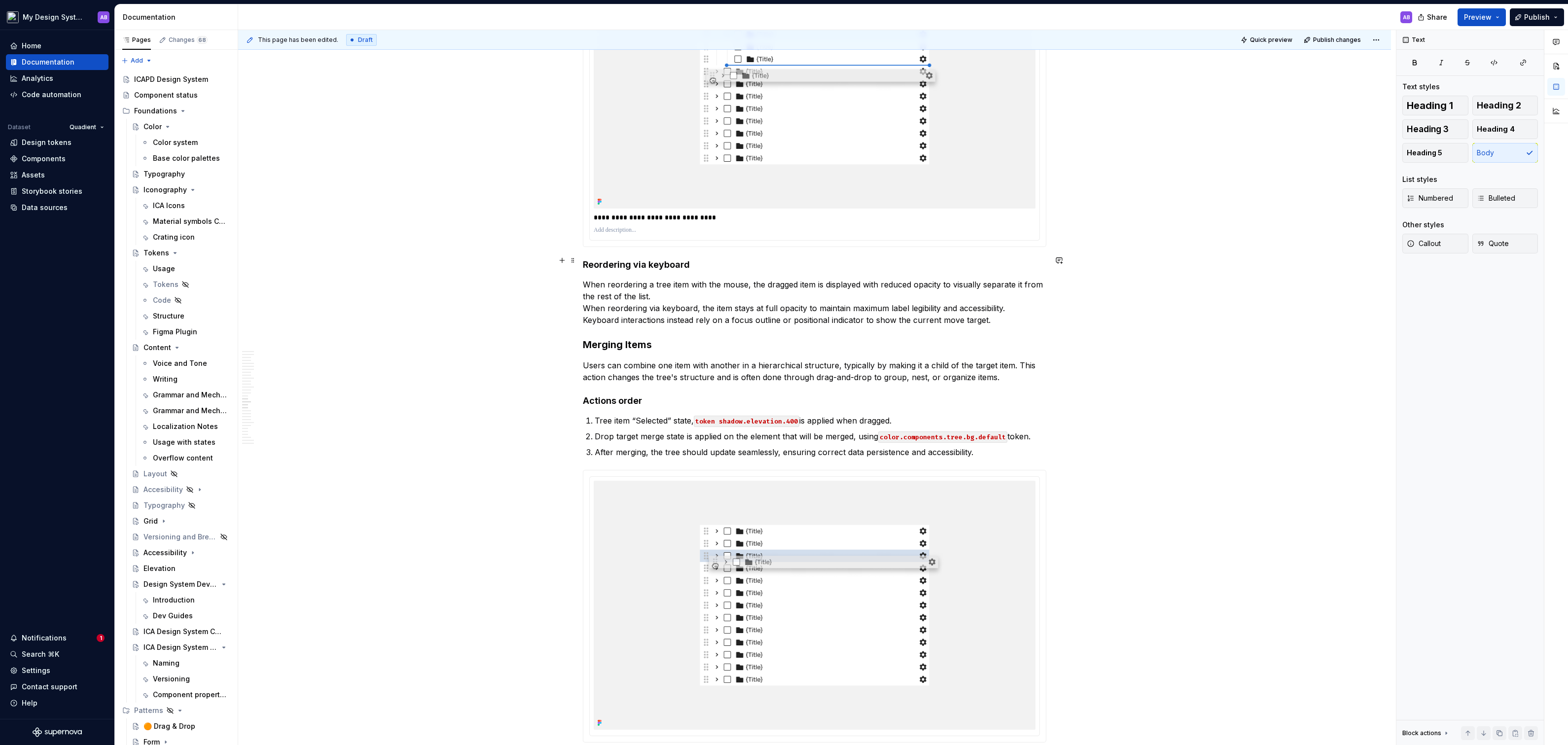
click at [586, 294] on p "When reordering a tree item with the mouse, the dragged item is displayed with …" at bounding box center [814, 302] width 464 height 48
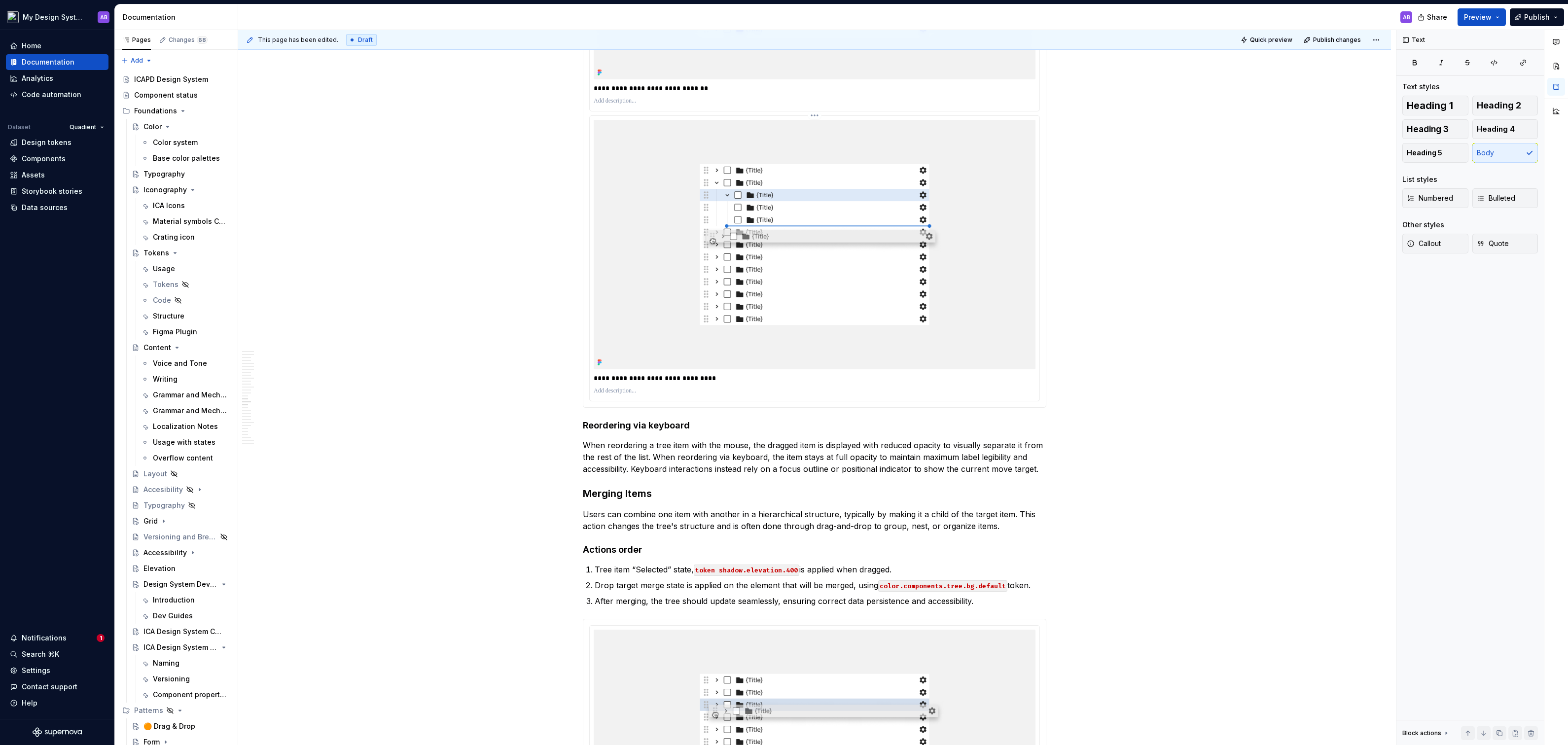
scroll to position [4441, 0]
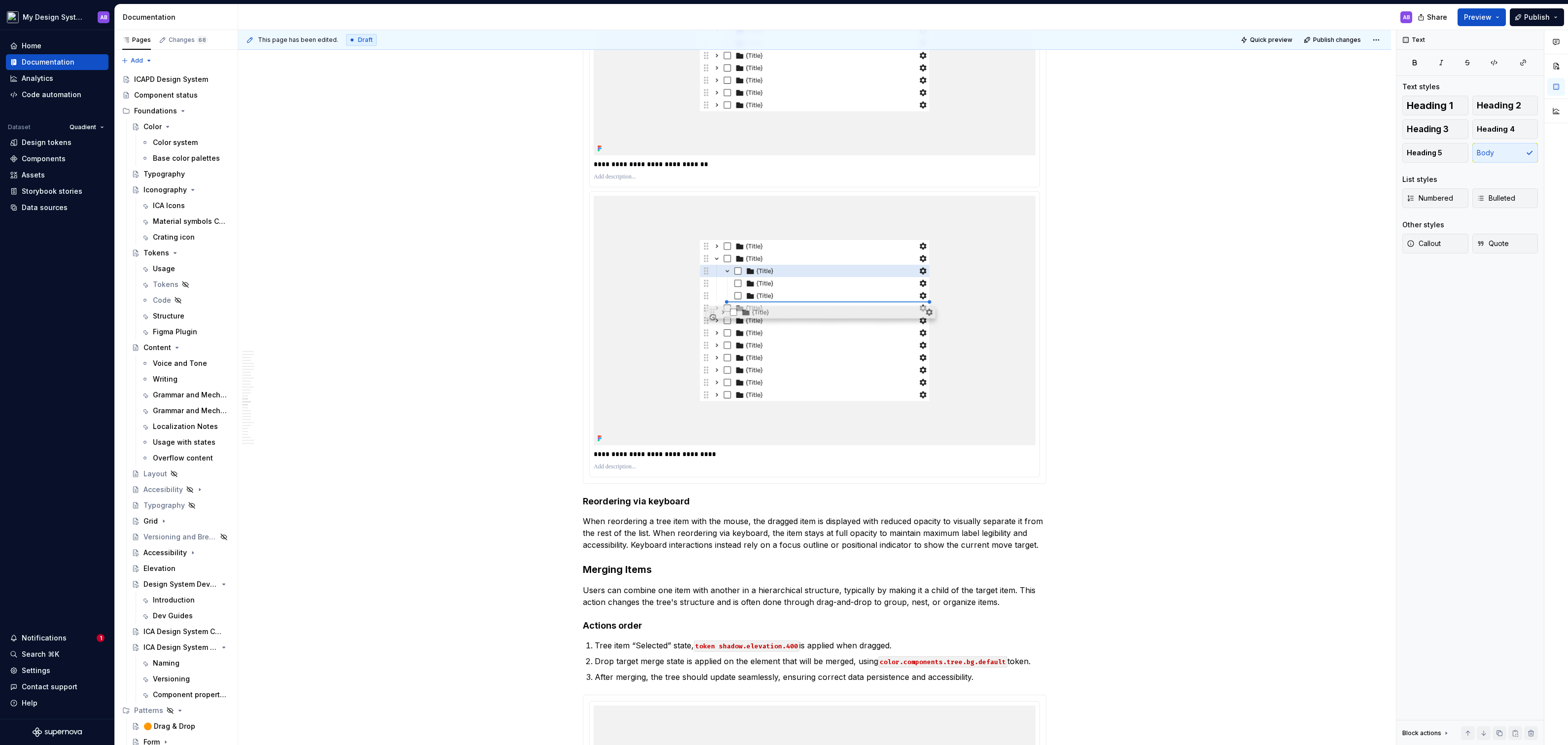
scroll to position [4335, 0]
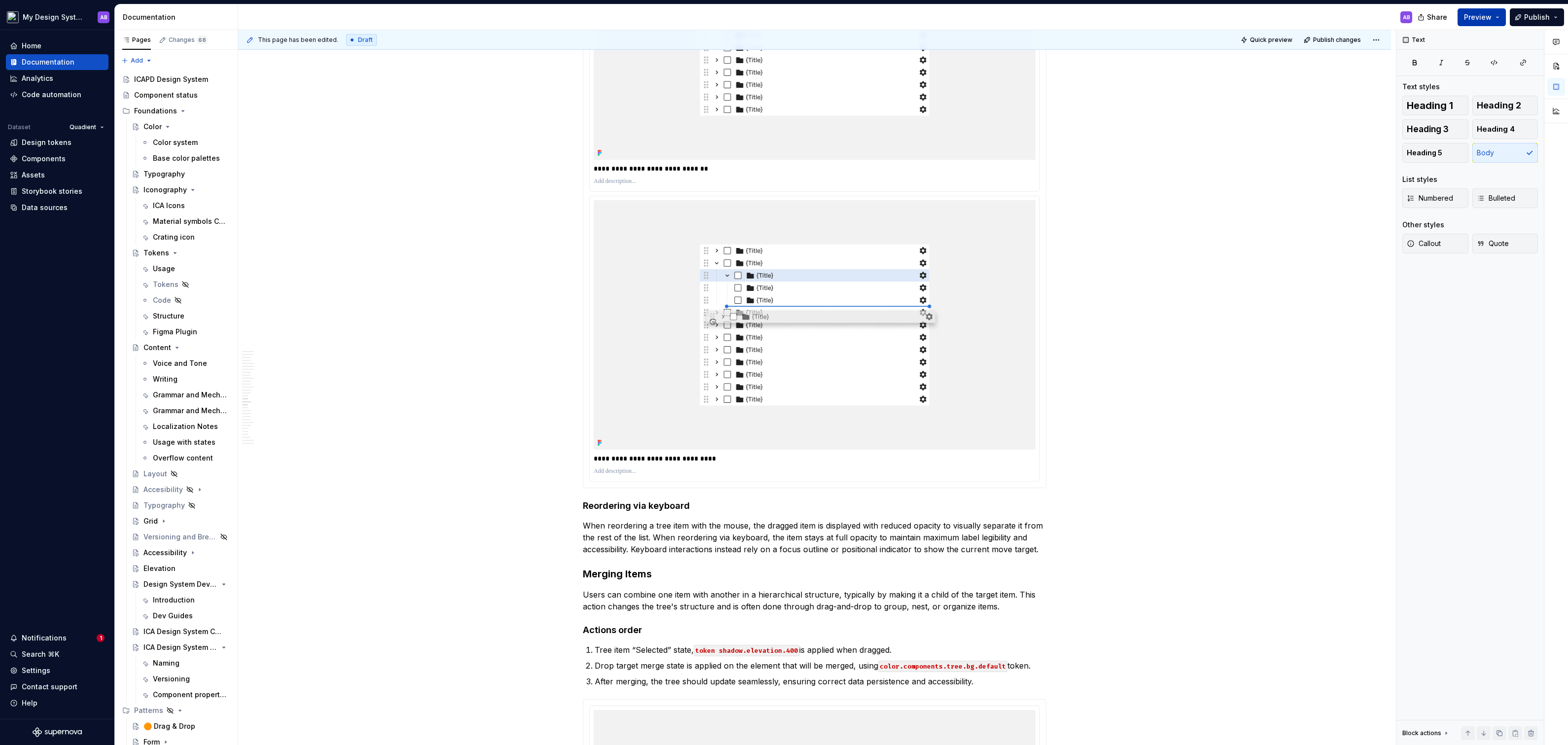
click at [1491, 20] on span "Preview" at bounding box center [1477, 18] width 27 height 10
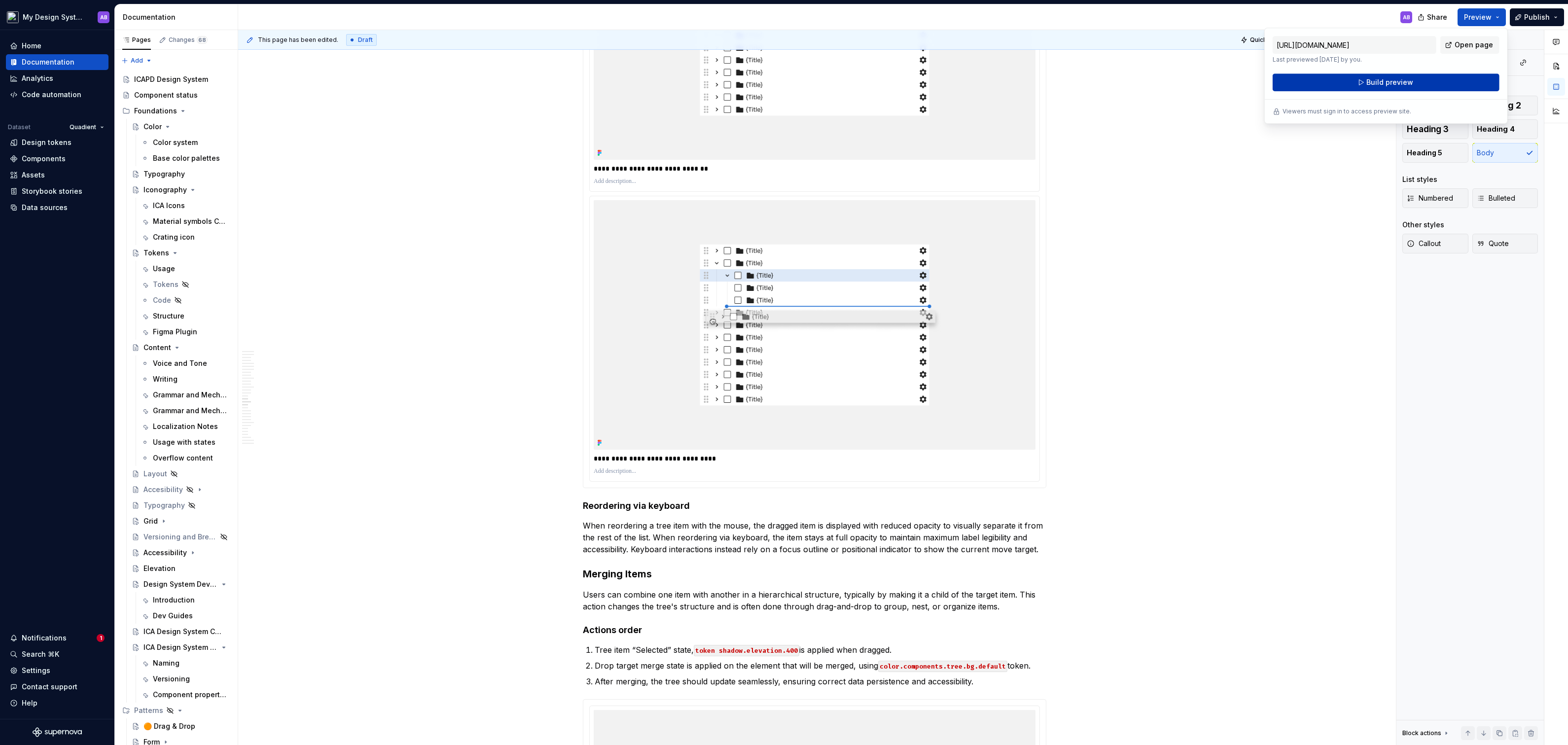
click at [1356, 84] on button "Build preview" at bounding box center [1386, 82] width 227 height 18
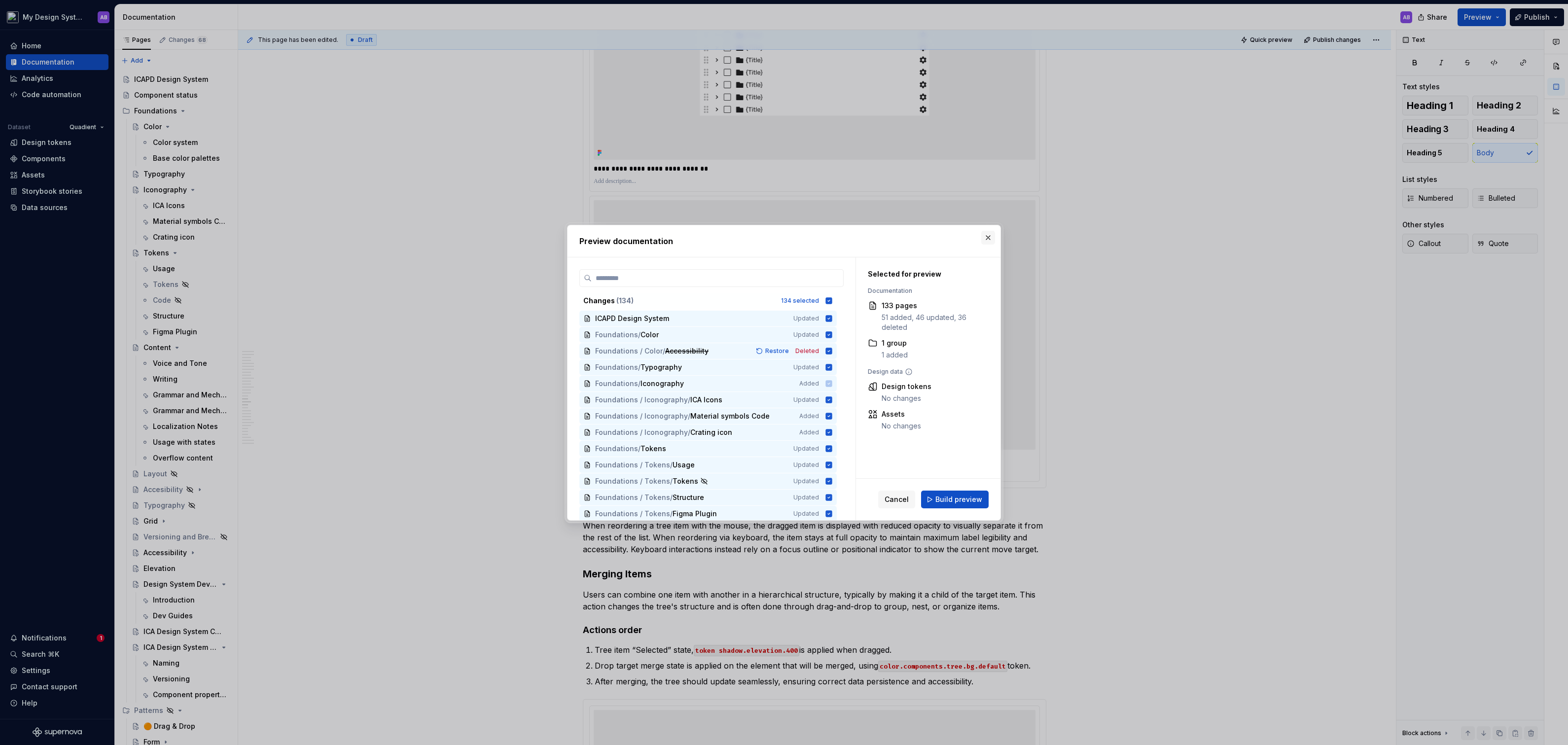
click at [988, 238] on button "button" at bounding box center [988, 238] width 14 height 14
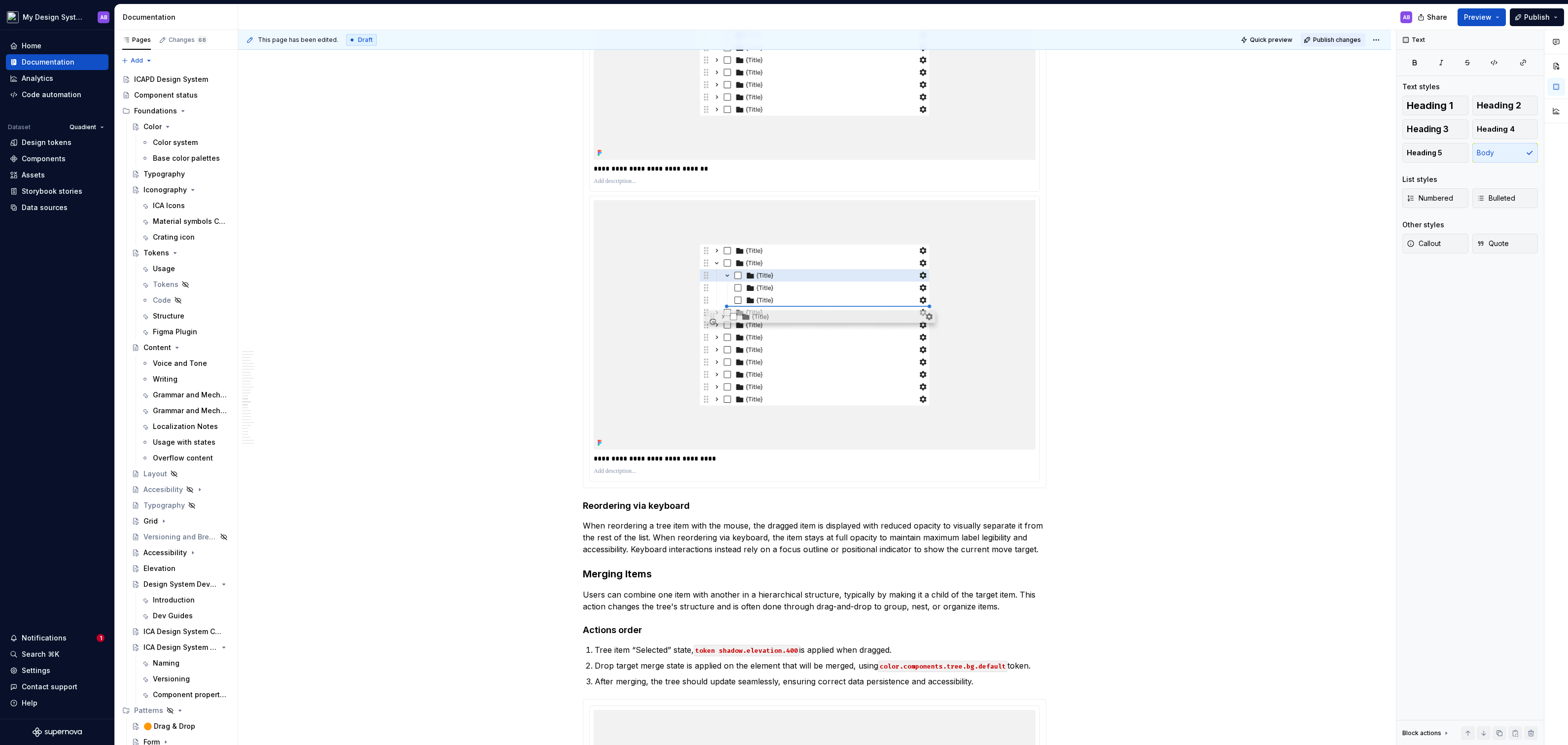
click at [1329, 40] on span "Publish changes" at bounding box center [1337, 40] width 48 height 8
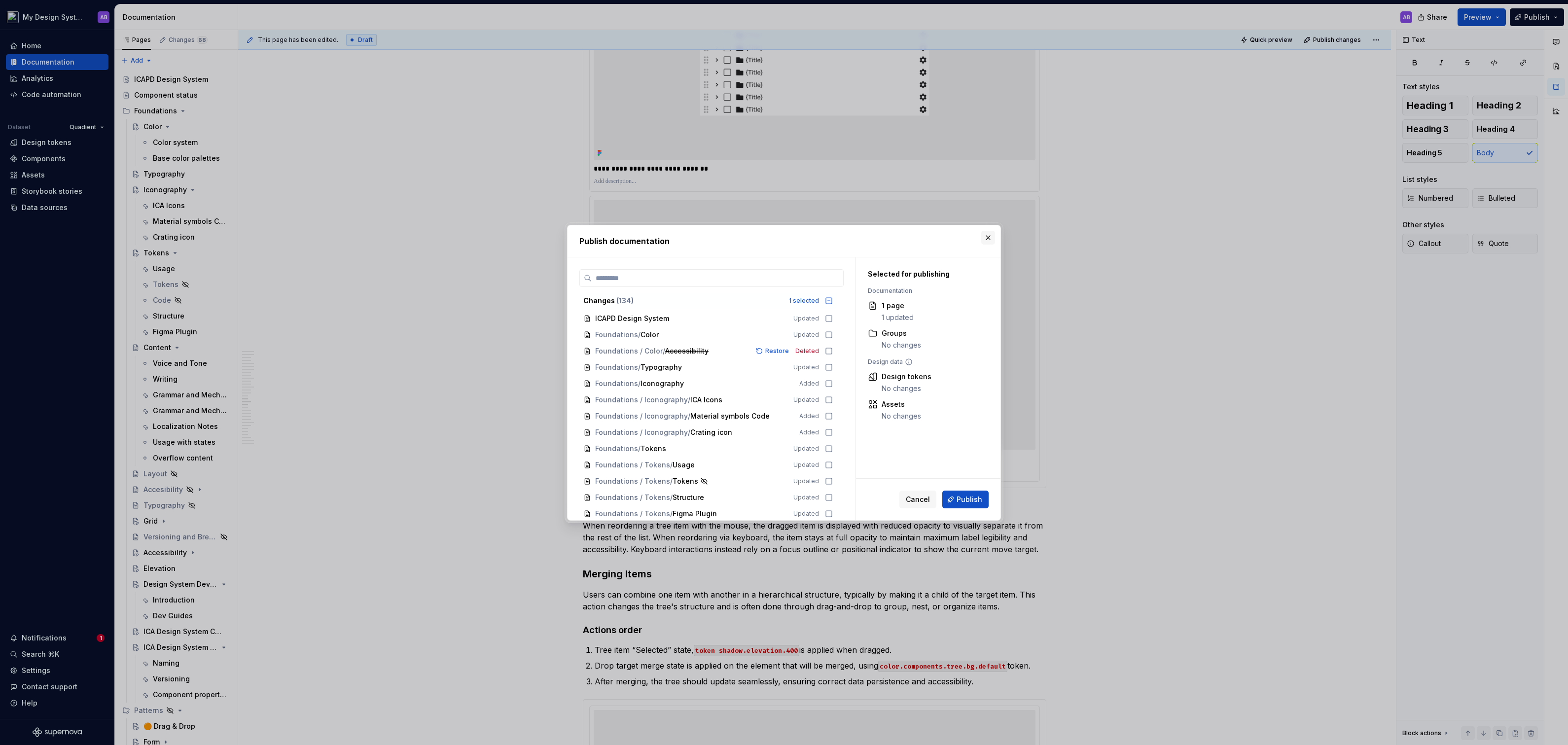
click at [989, 234] on button "button" at bounding box center [988, 238] width 14 height 14
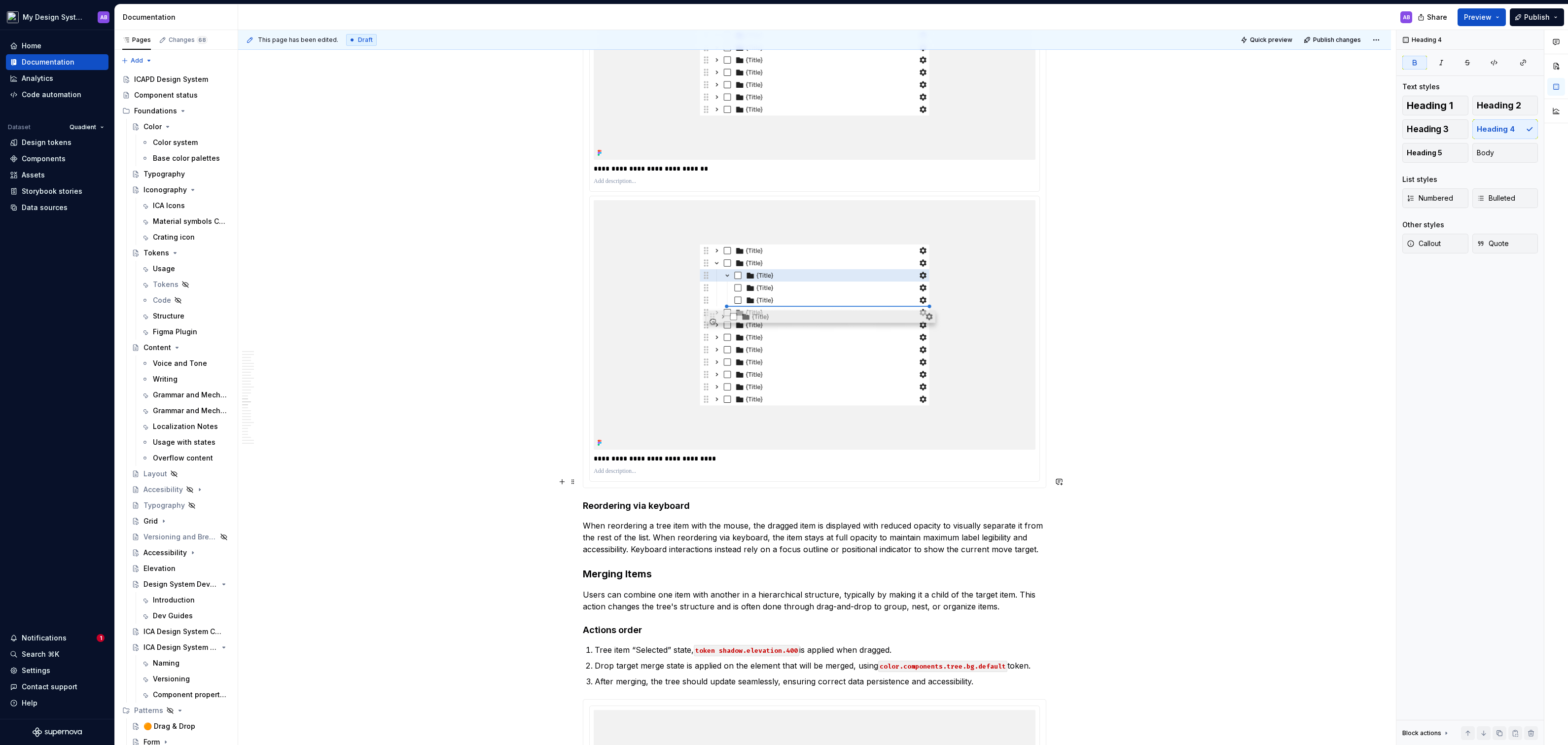
click at [655, 501] on strong "Reordering via keyboard" at bounding box center [636, 506] width 107 height 11
click at [1329, 39] on span "Publish changes" at bounding box center [1337, 40] width 48 height 8
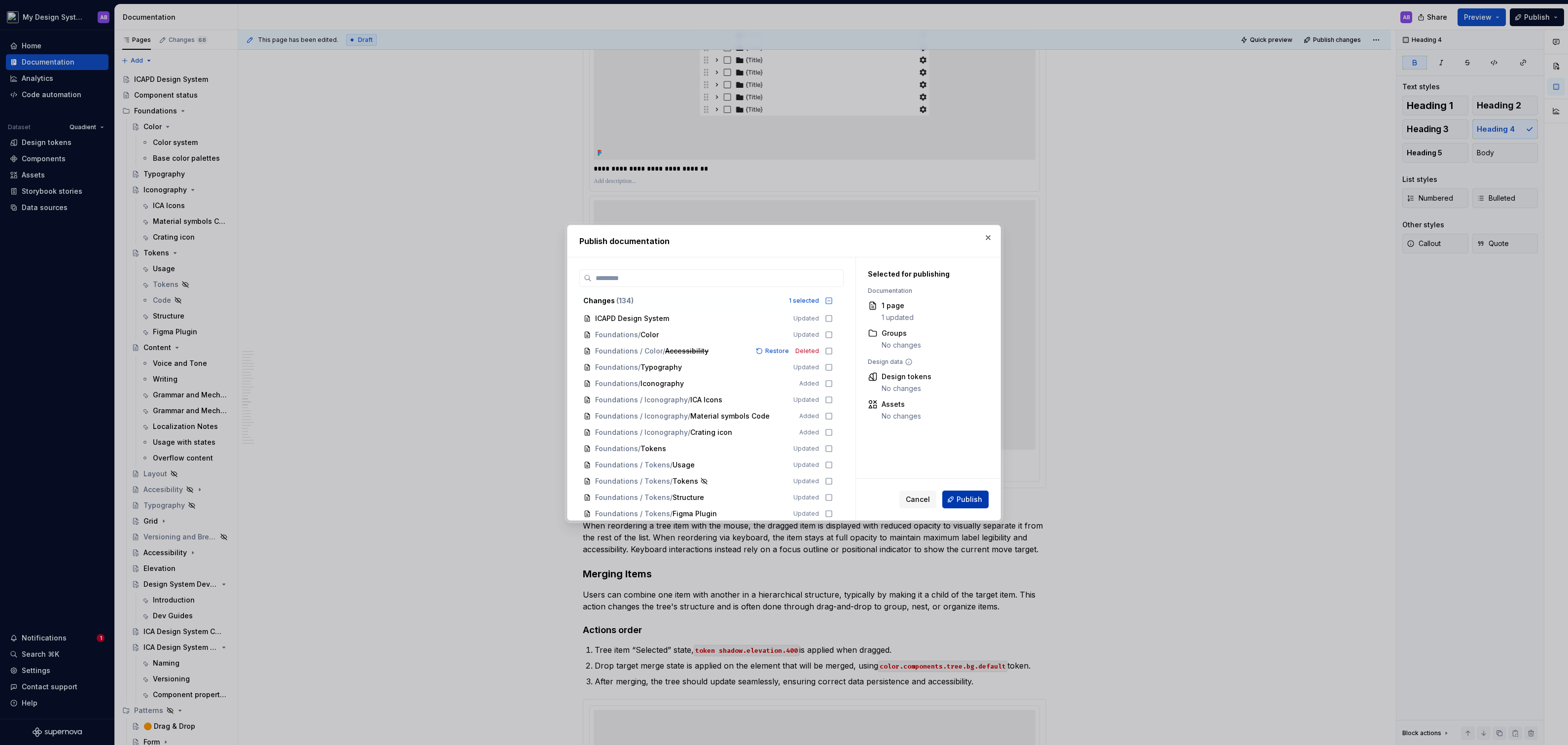
click at [972, 496] on span "Publish" at bounding box center [969, 499] width 26 height 10
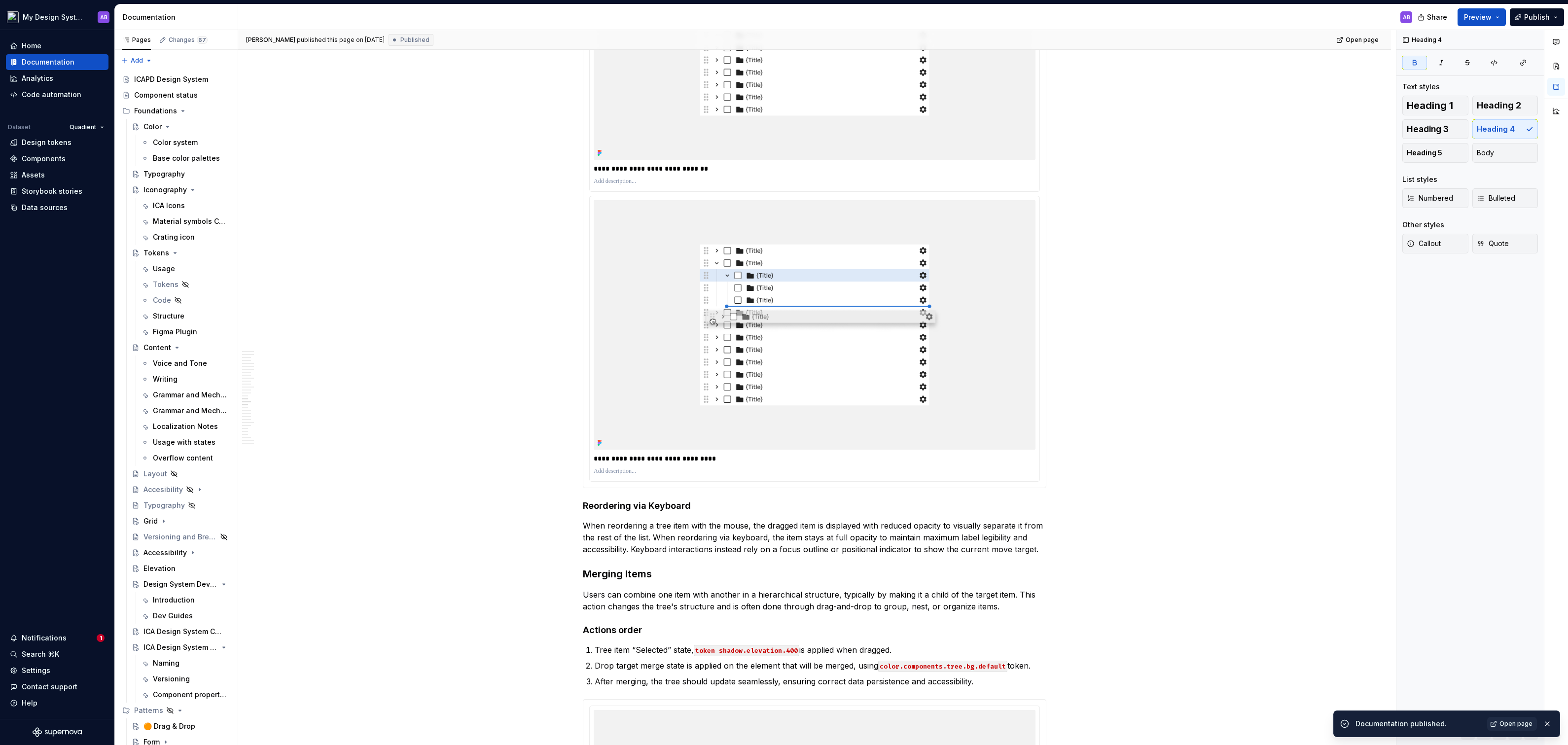
click at [1361, 48] on div "Alina Burlaka published this page on August 15, 2025 Published Open page" at bounding box center [814, 40] width 1152 height 20
click at [1361, 43] on link "Open page" at bounding box center [1358, 40] width 50 height 14
type textarea "*"
